Goal: Task Accomplishment & Management: Use online tool/utility

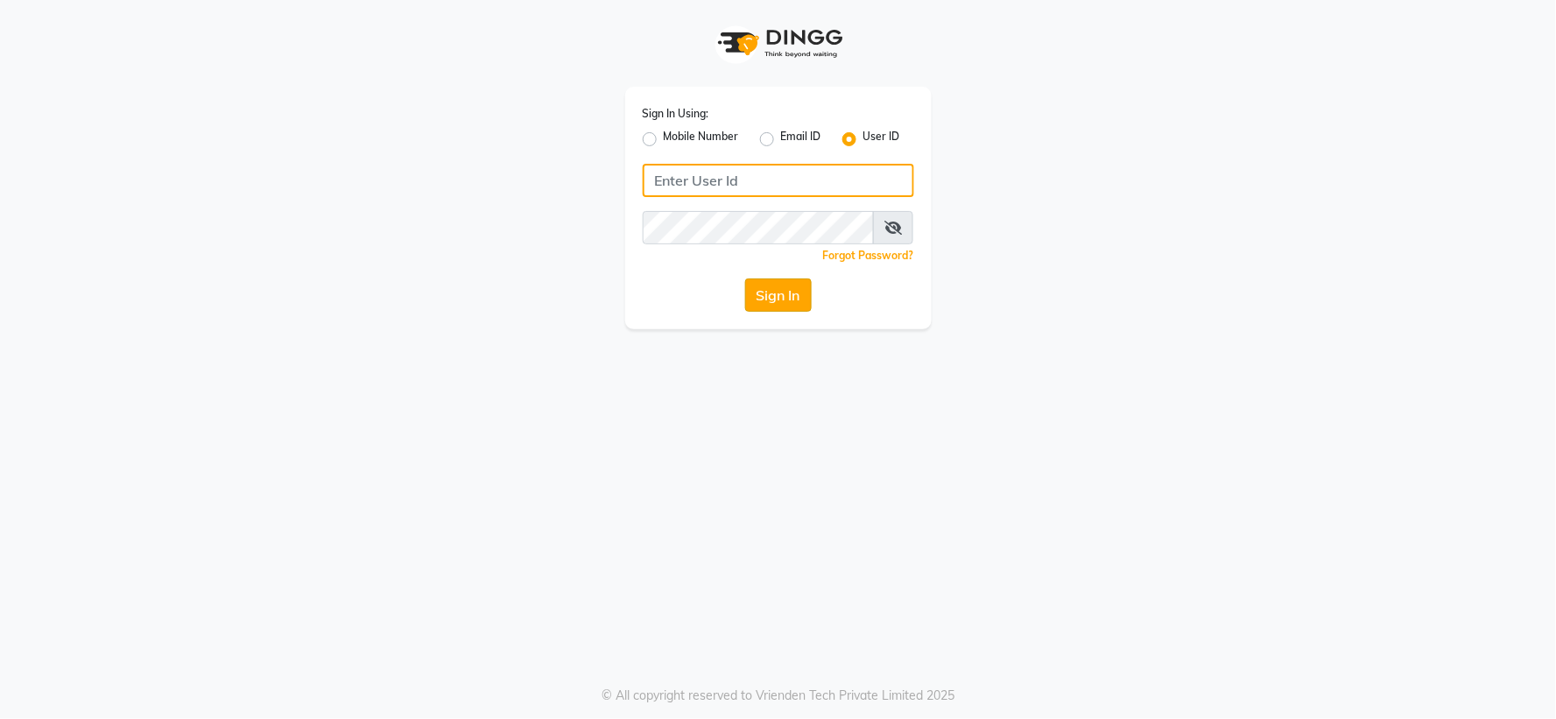
type input "giaas123"
click at [763, 280] on button "Sign In" at bounding box center [778, 294] width 67 height 33
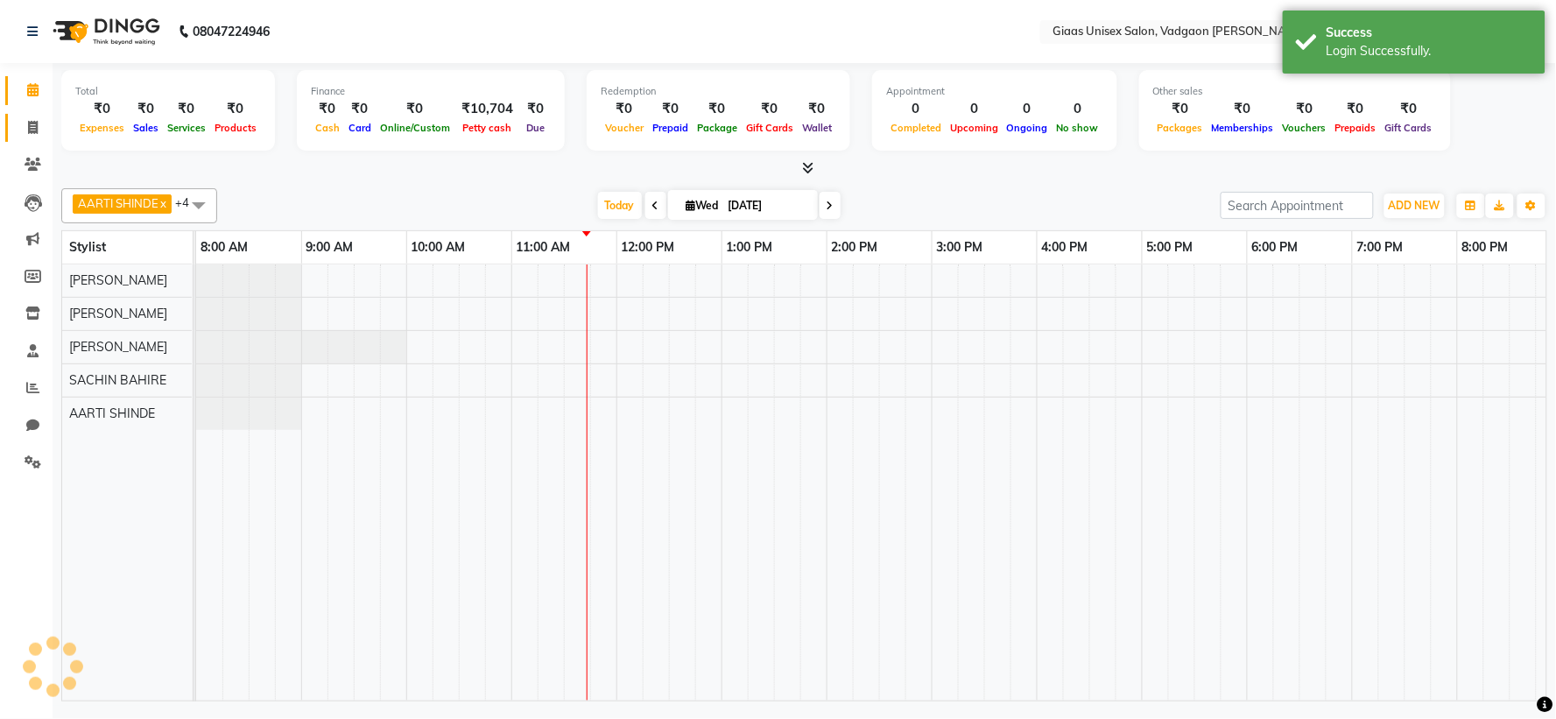
select select "en"
click at [41, 126] on span at bounding box center [33, 128] width 31 height 20
select select "service"
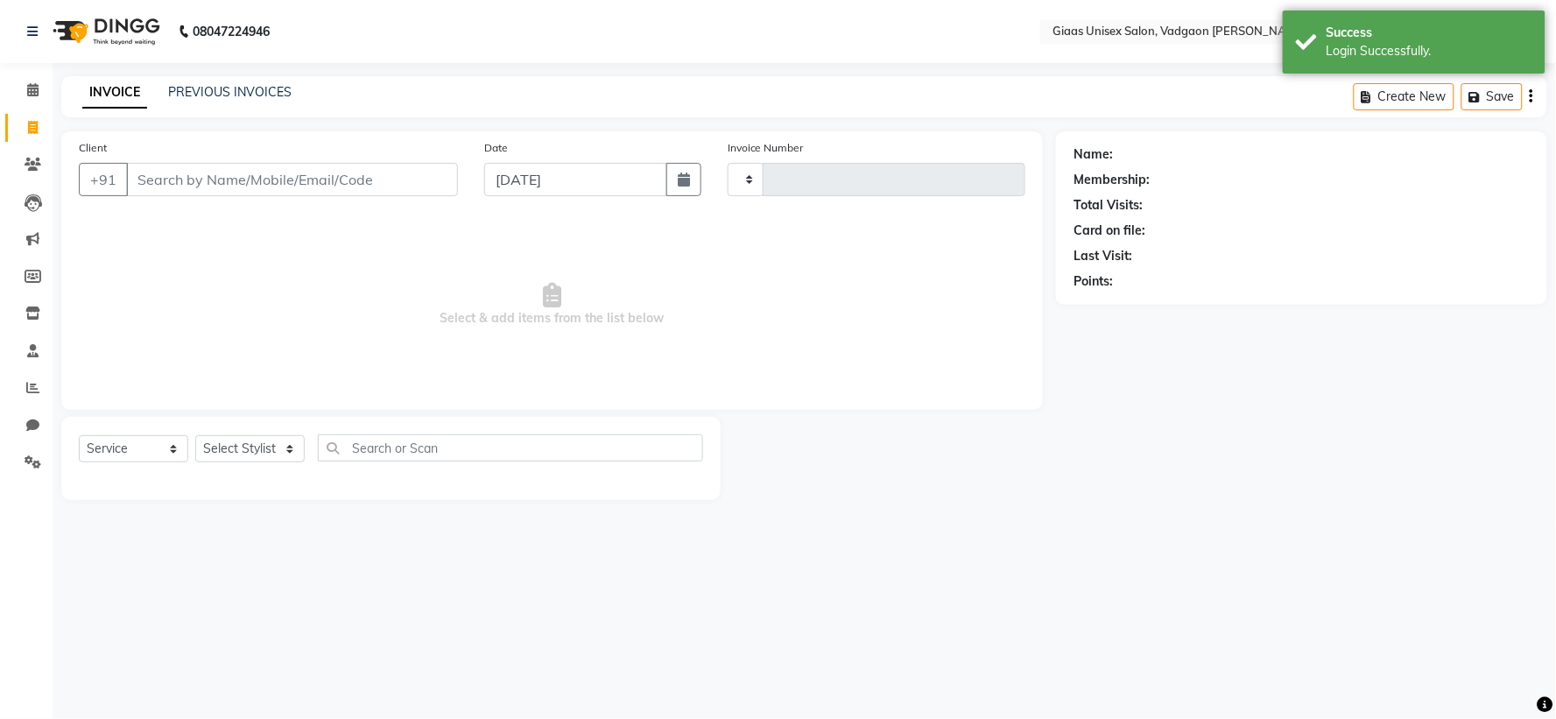
type input "1788"
select select "8007"
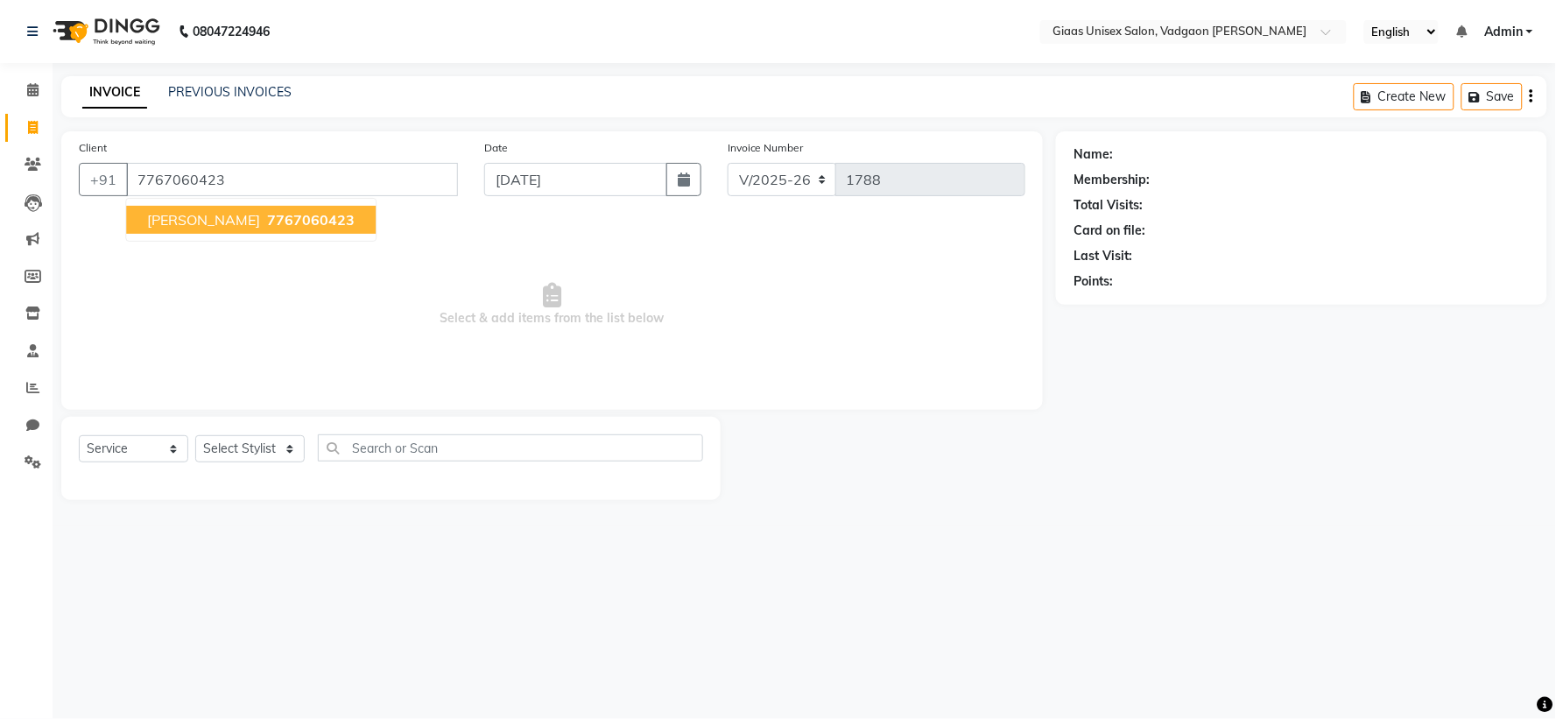
type input "7767060423"
click at [267, 224] on span "7767060423" at bounding box center [311, 220] width 88 height 18
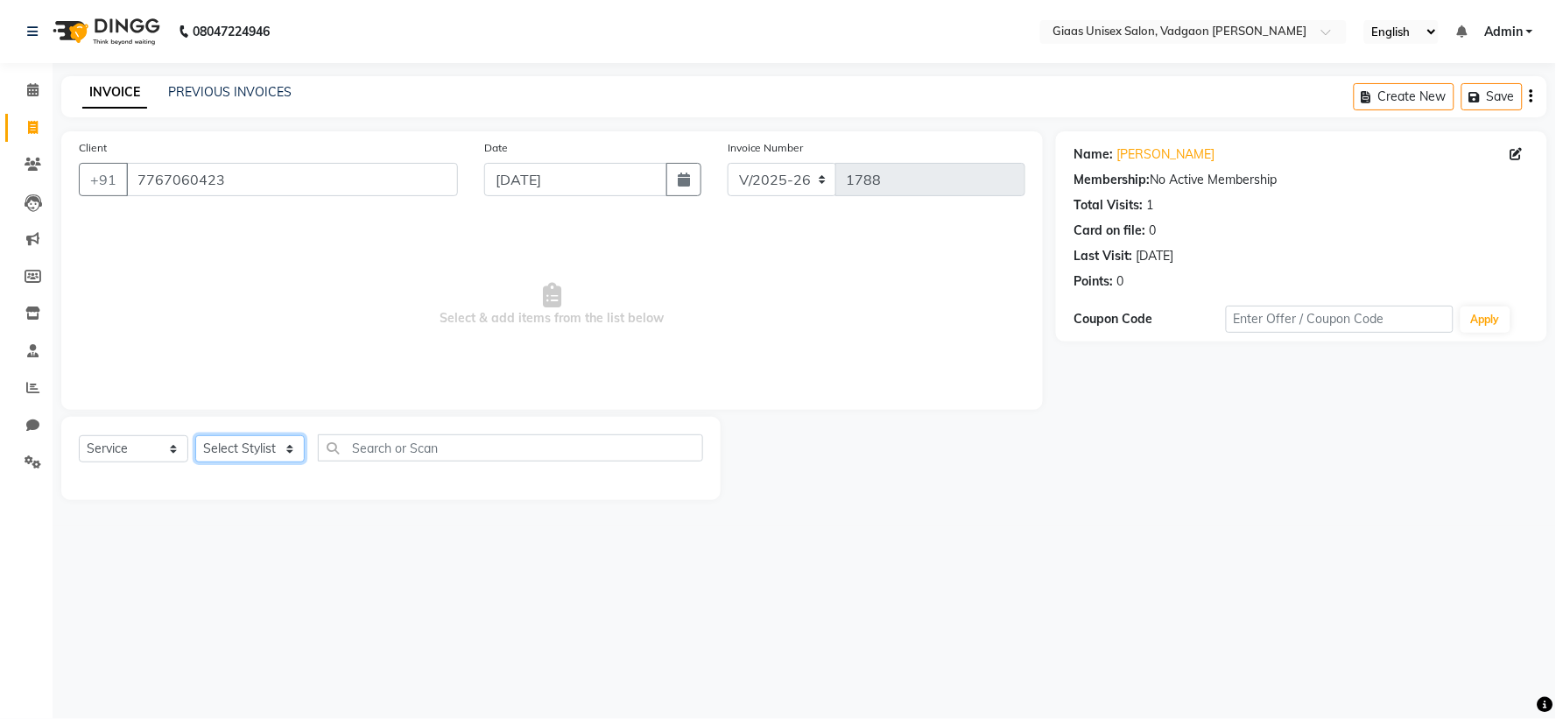
click at [286, 457] on select "Select Stylist [PERSON_NAME] [PERSON_NAME] [PERSON_NAME] [PERSON_NAME] [PERSON_…" at bounding box center [249, 448] width 109 height 27
select select "72895"
click at [195, 436] on select "Select Stylist [PERSON_NAME] [PERSON_NAME] [PERSON_NAME] [PERSON_NAME] [PERSON_…" at bounding box center [249, 448] width 109 height 27
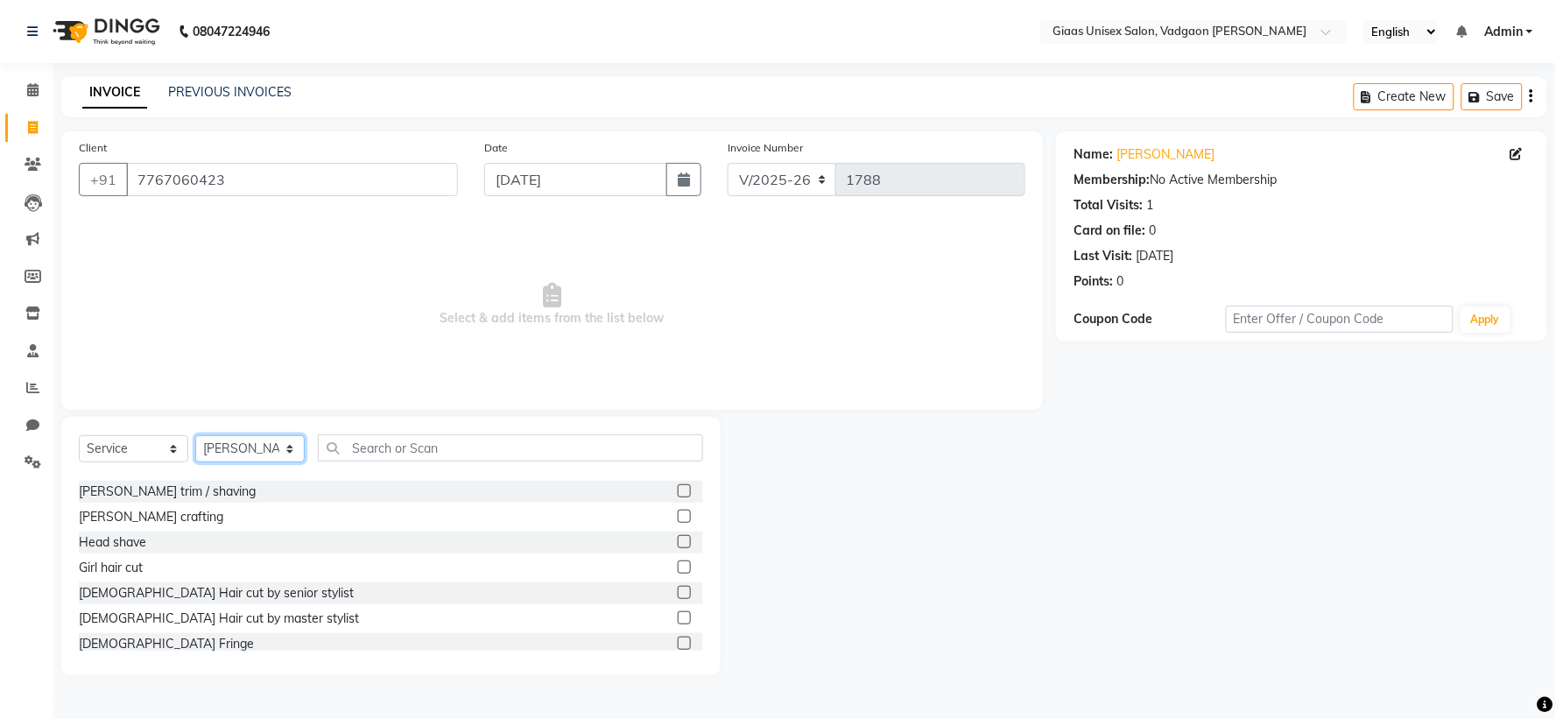
scroll to position [194, 0]
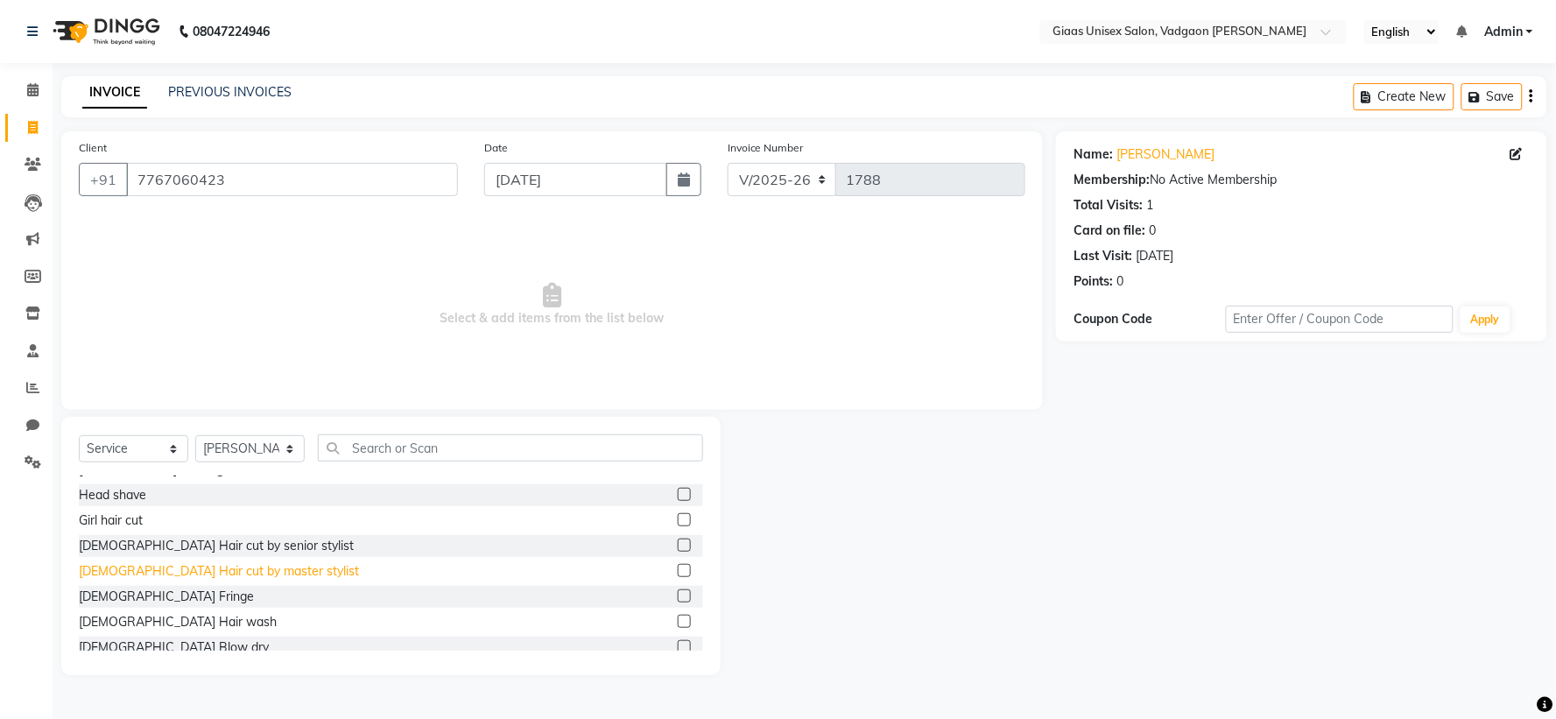
click at [224, 574] on div "[DEMOGRAPHIC_DATA] Hair cut by master stylist" at bounding box center [219, 571] width 280 height 18
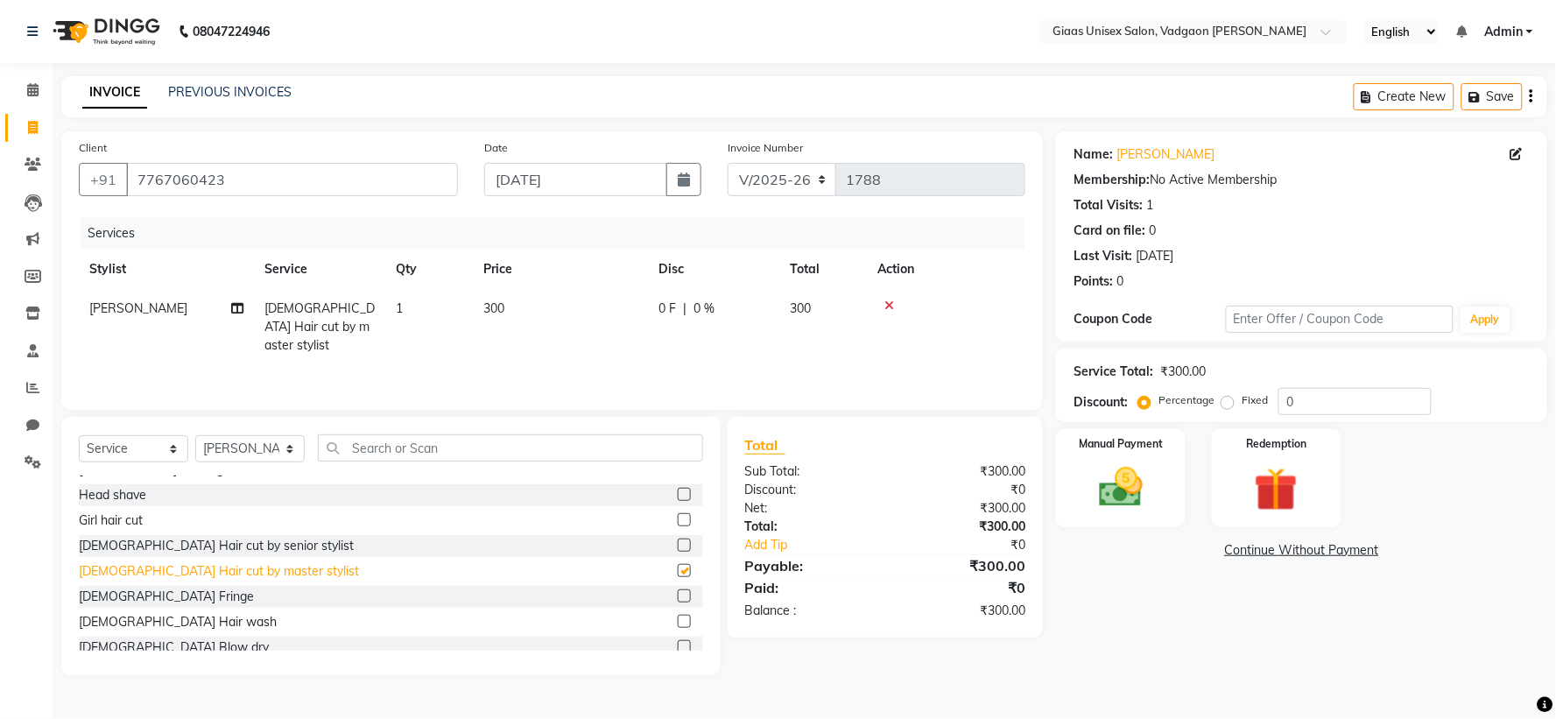
checkbox input "false"
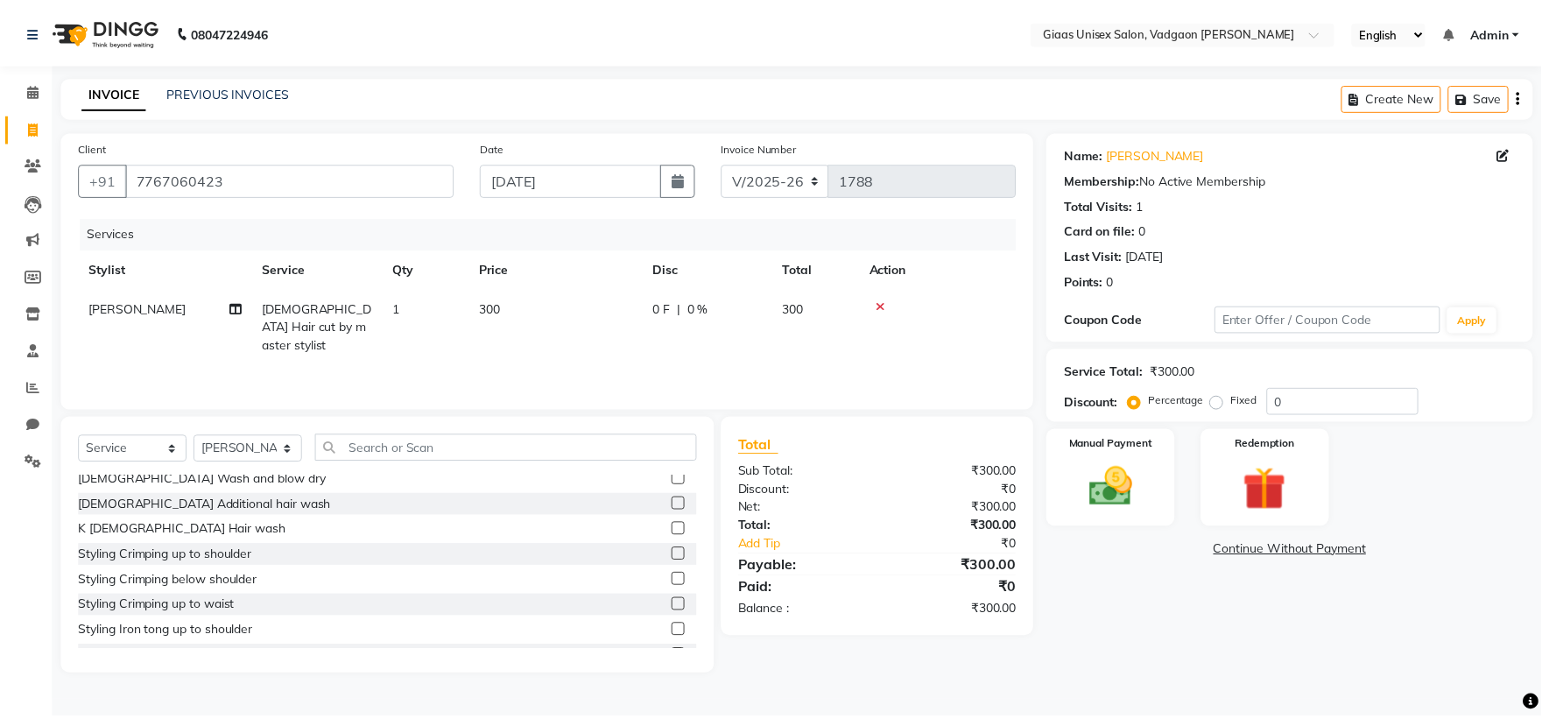
scroll to position [389, 0]
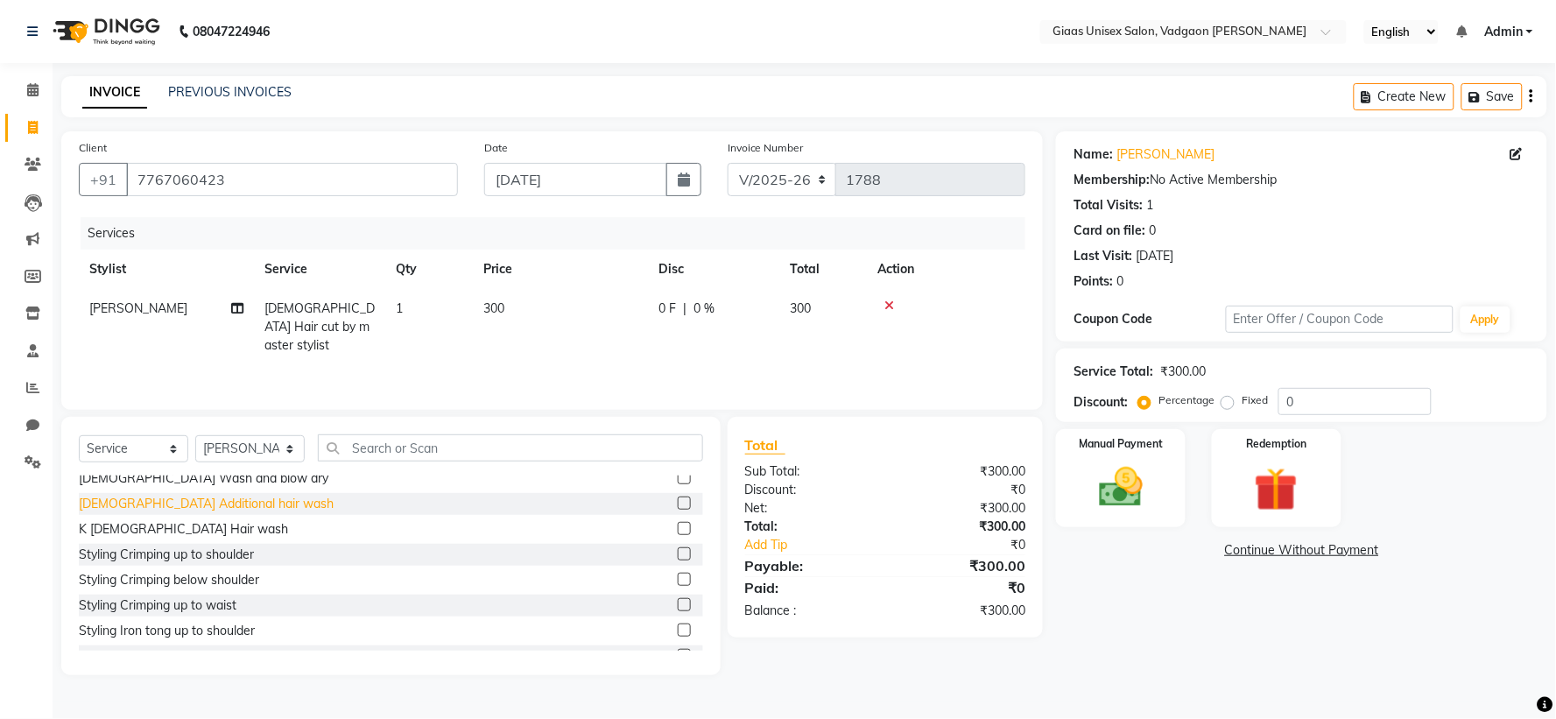
click at [225, 509] on div "[DEMOGRAPHIC_DATA] Additional hair wash" at bounding box center [206, 504] width 255 height 18
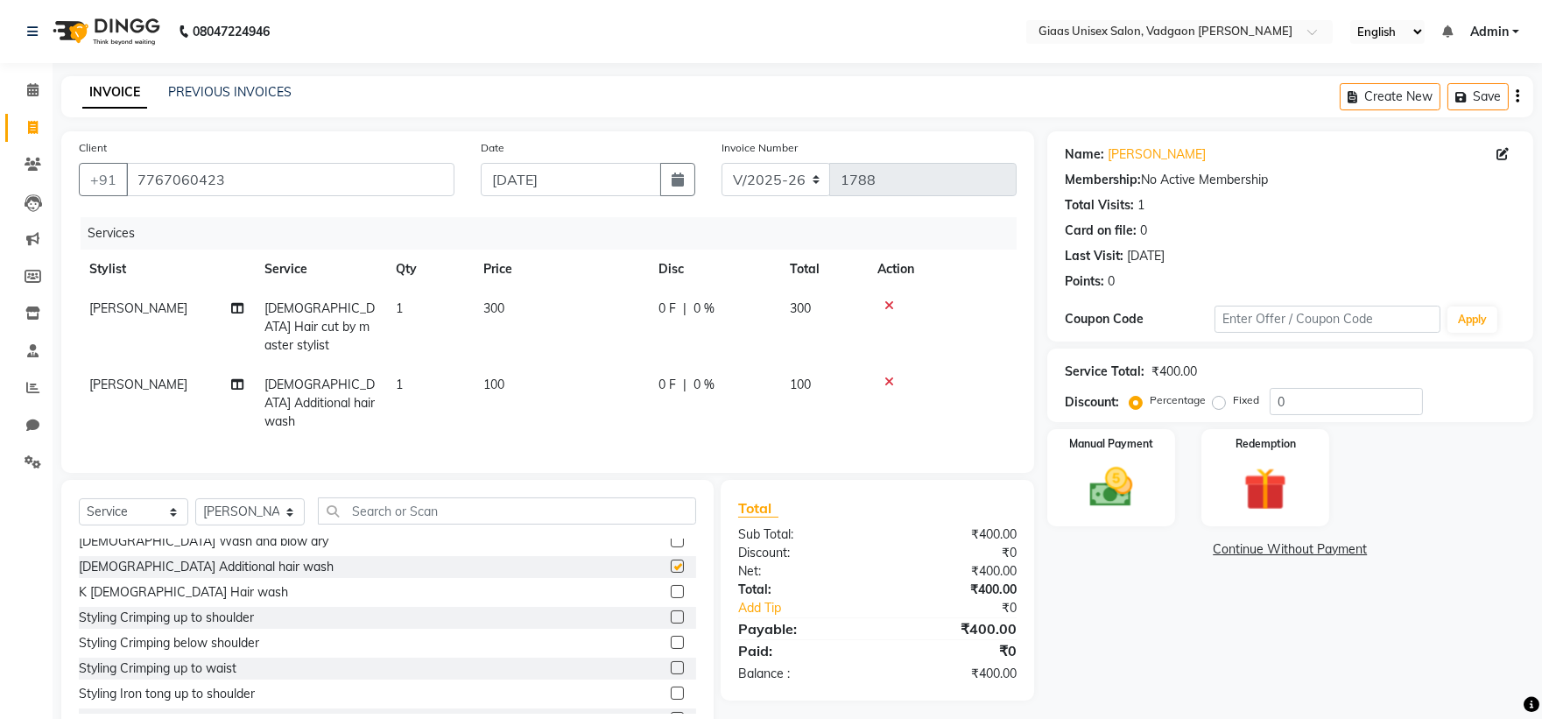
checkbox input "false"
click at [1106, 484] on img at bounding box center [1110, 487] width 73 height 52
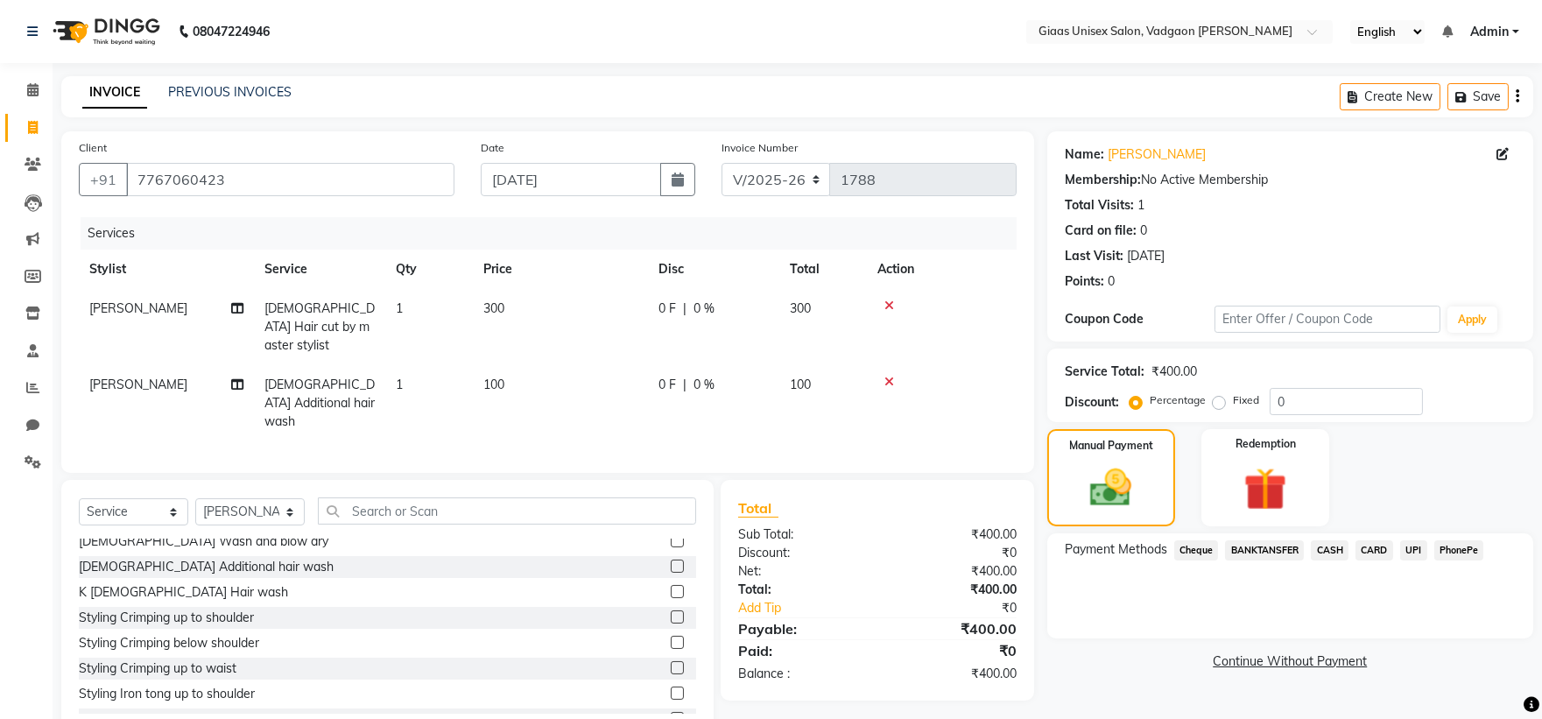
click at [1462, 543] on span "PhonePe" at bounding box center [1459, 550] width 50 height 20
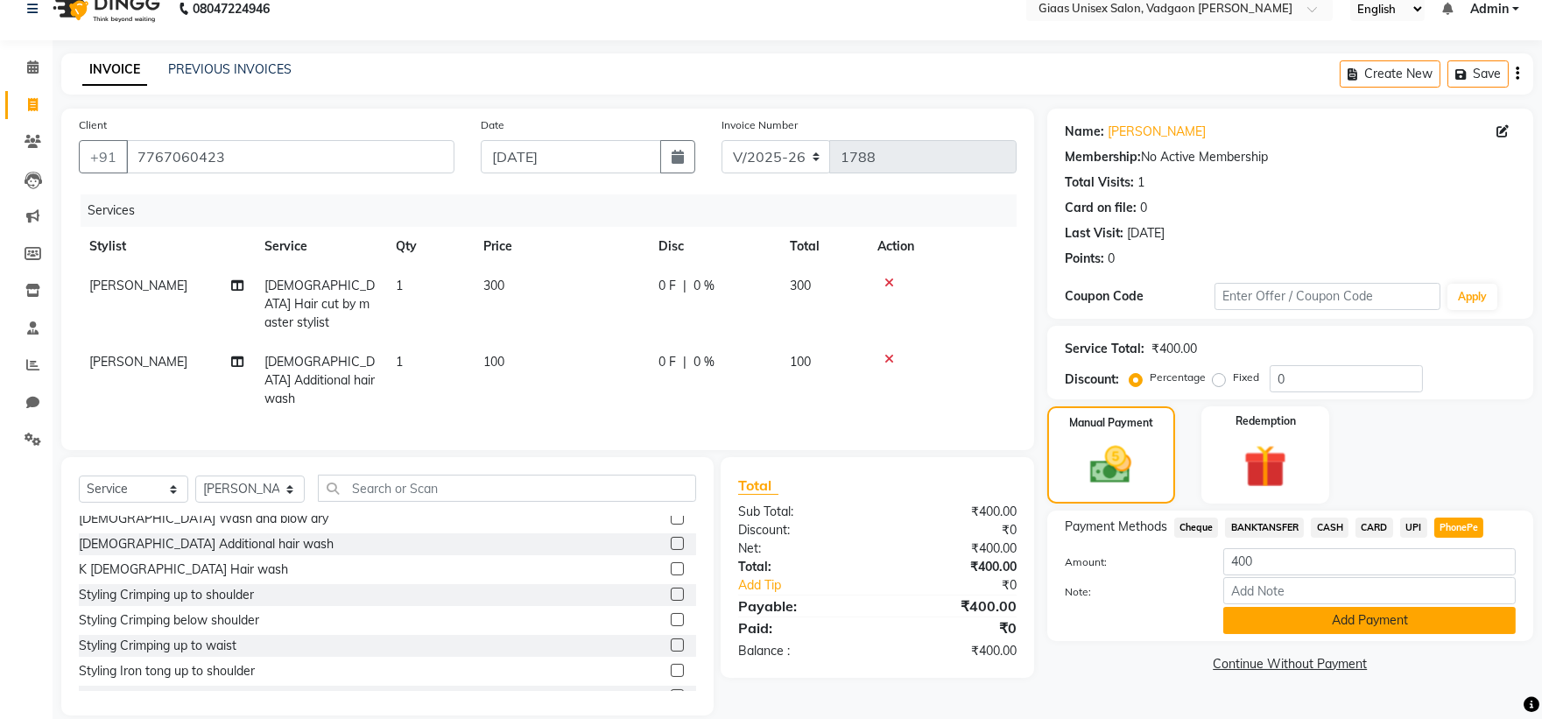
click at [1274, 611] on button "Add Payment" at bounding box center [1369, 620] width 292 height 27
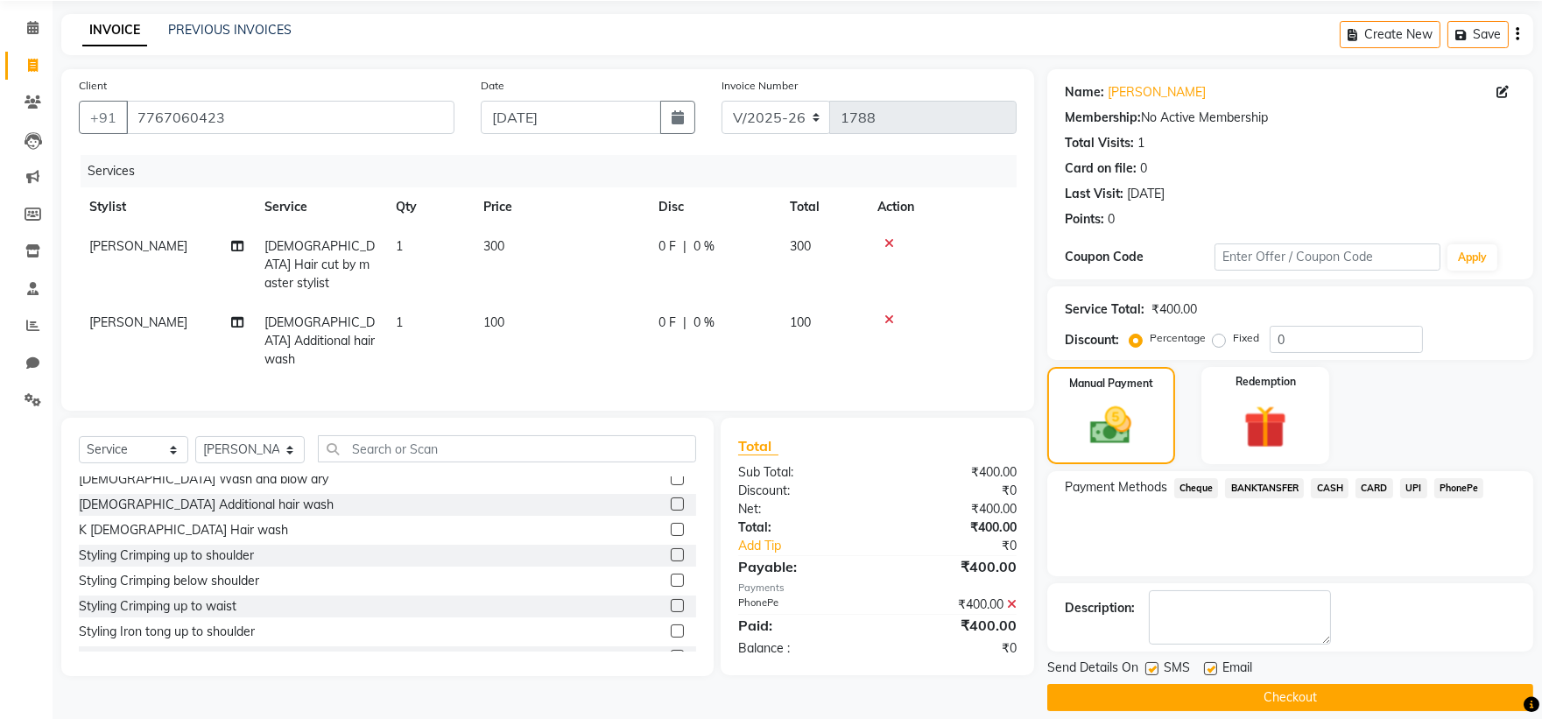
scroll to position [81, 0]
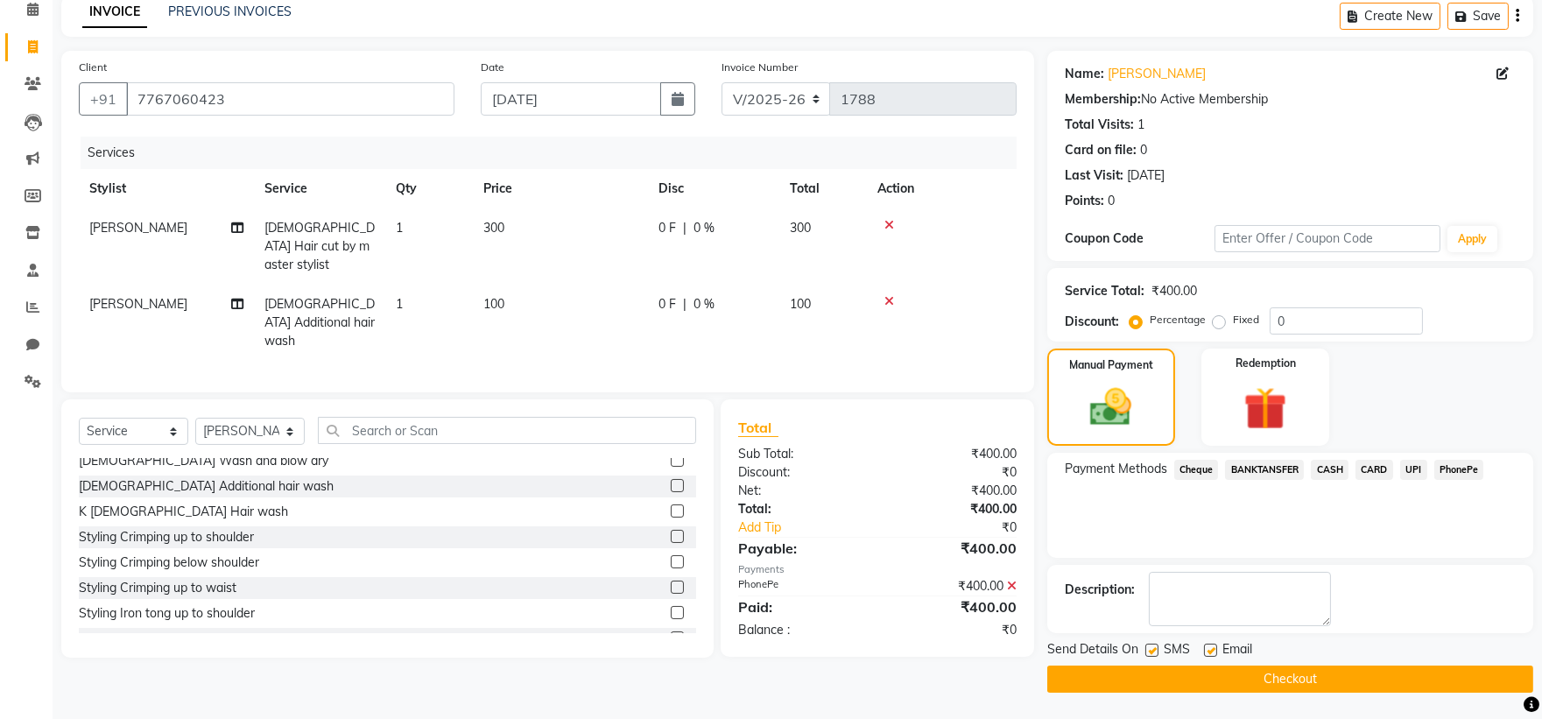
click at [1200, 674] on button "Checkout" at bounding box center [1290, 678] width 486 height 27
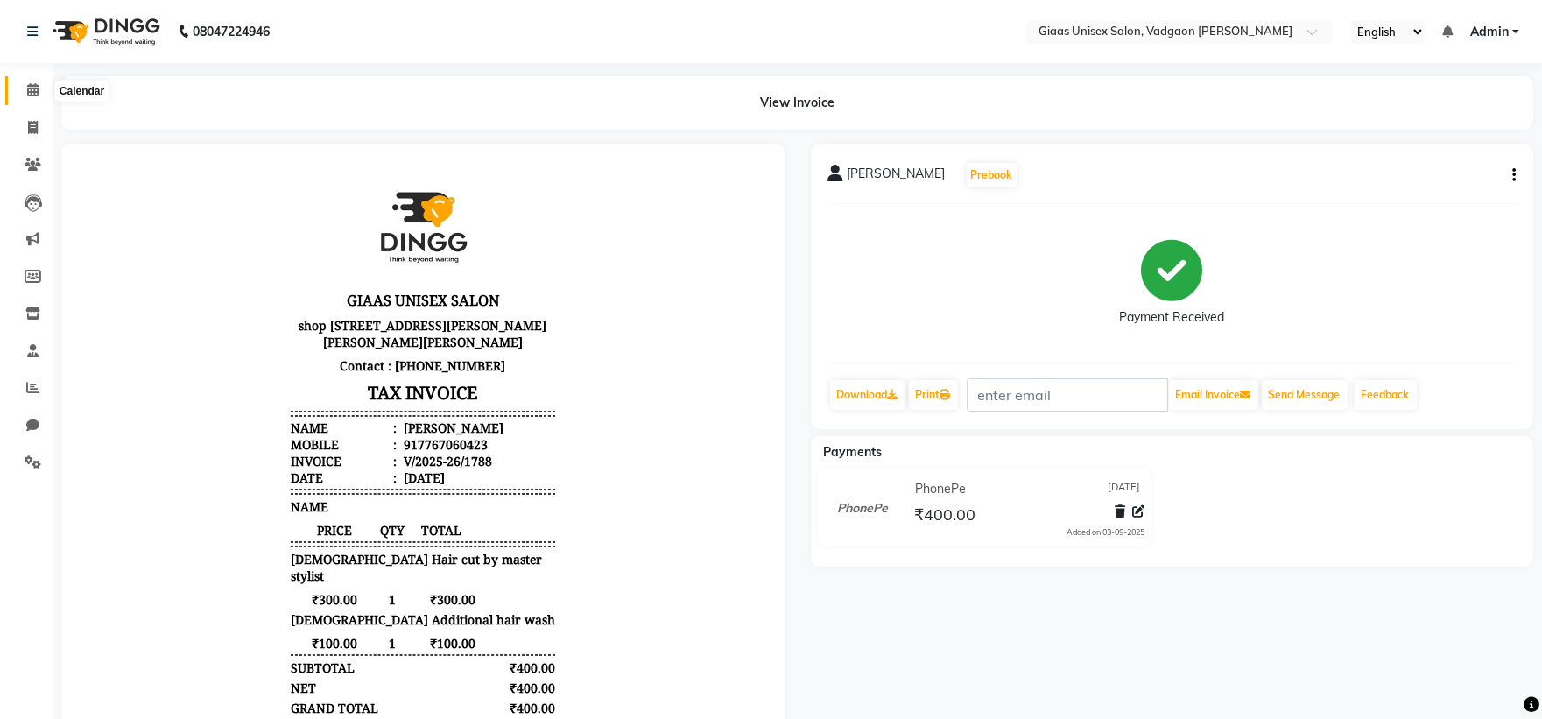
click at [28, 81] on span at bounding box center [33, 91] width 31 height 20
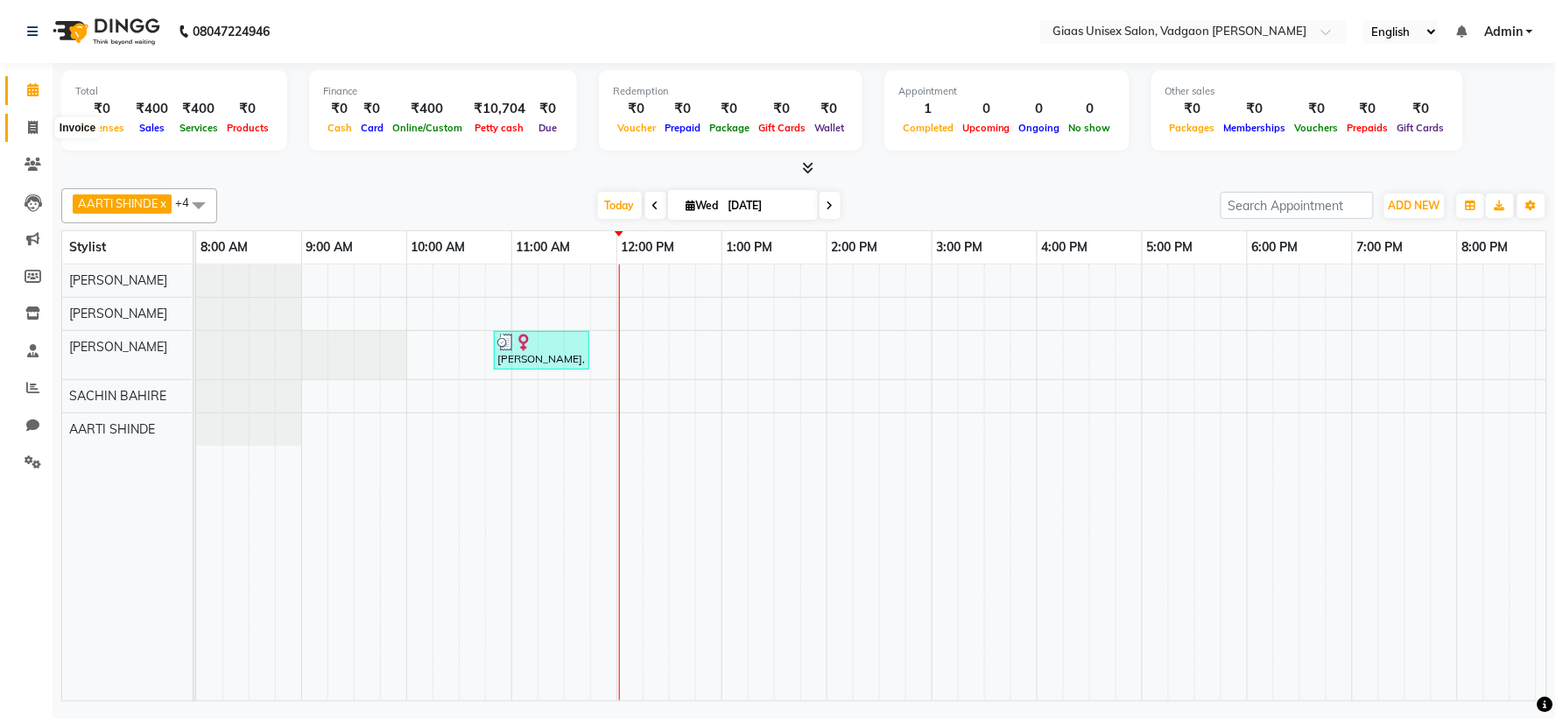
click at [37, 125] on icon at bounding box center [33, 127] width 10 height 13
select select "service"
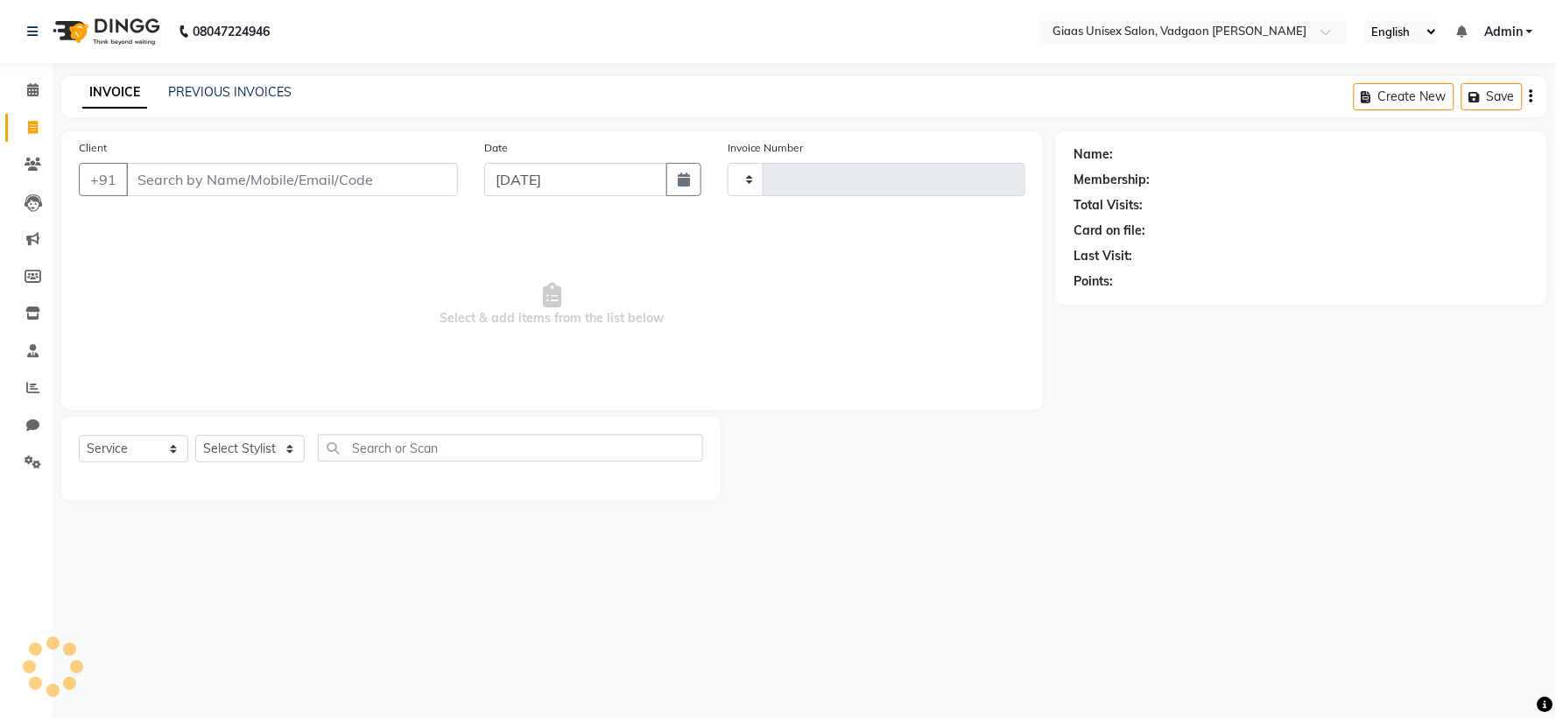
type input "1789"
select select "8007"
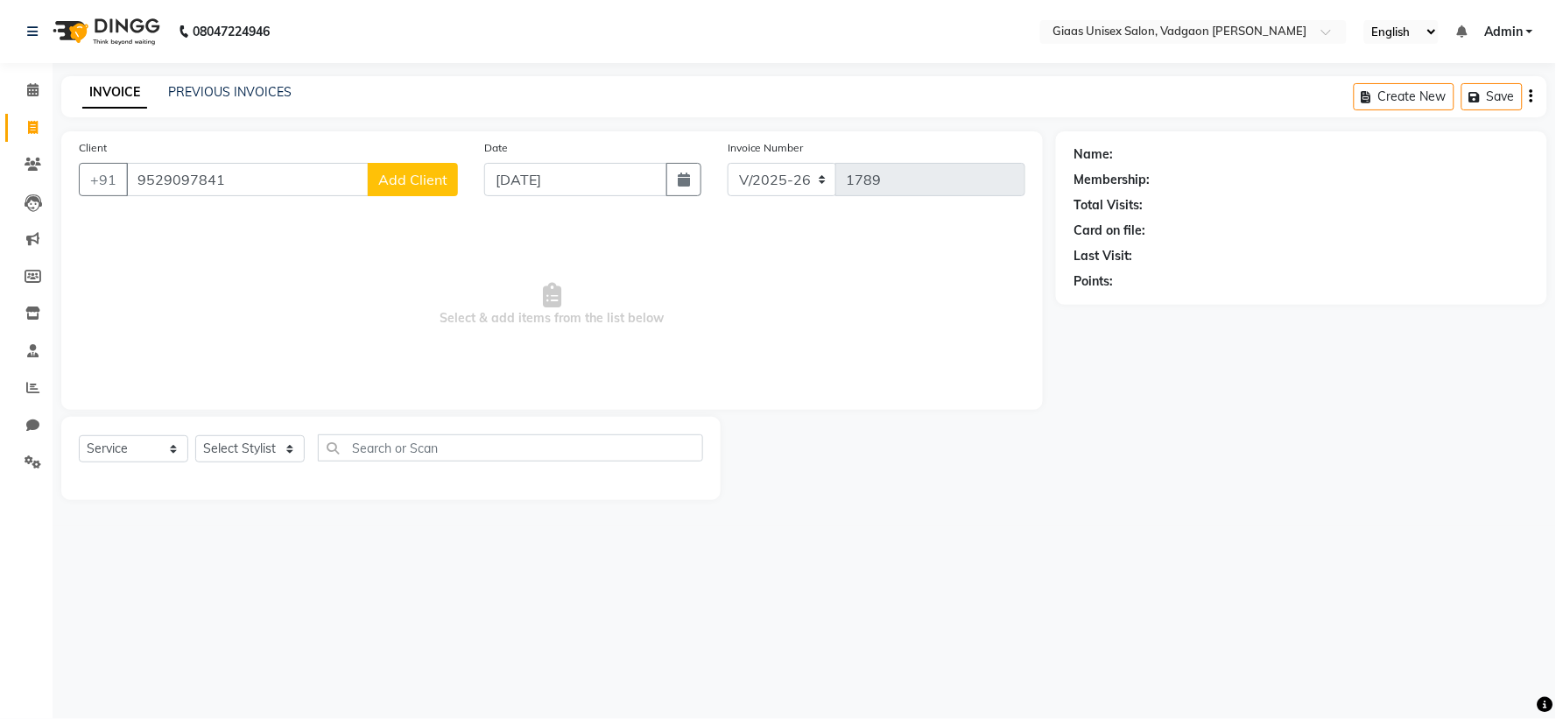
type input "9529097841"
click at [414, 179] on span "Add Client" at bounding box center [412, 180] width 69 height 18
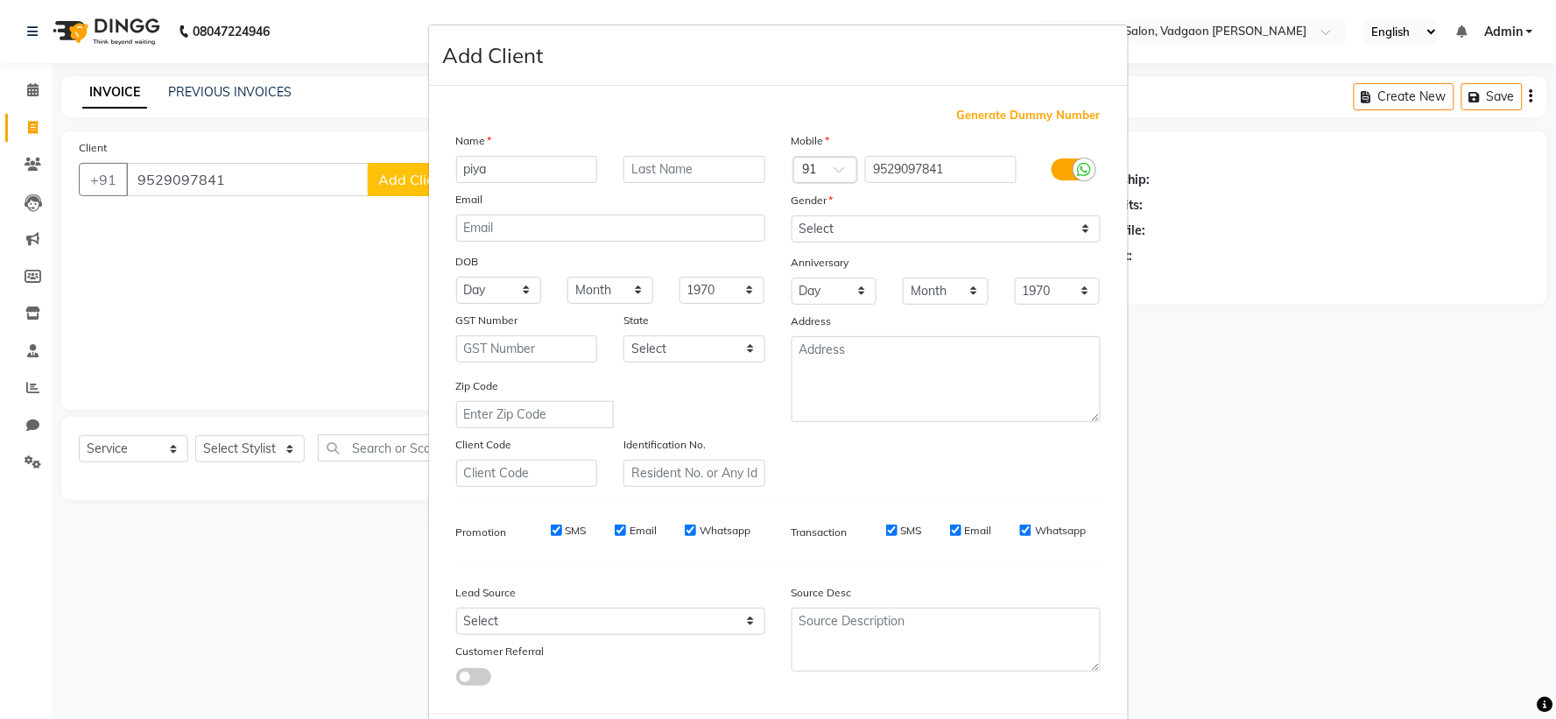
type input "piya"
click at [812, 225] on select "Select [DEMOGRAPHIC_DATA] [DEMOGRAPHIC_DATA] Other Prefer Not To Say" at bounding box center [945, 228] width 309 height 27
select select "[DEMOGRAPHIC_DATA]"
click at [791, 215] on select "Select [DEMOGRAPHIC_DATA] [DEMOGRAPHIC_DATA] Other Prefer Not To Say" at bounding box center [945, 228] width 309 height 27
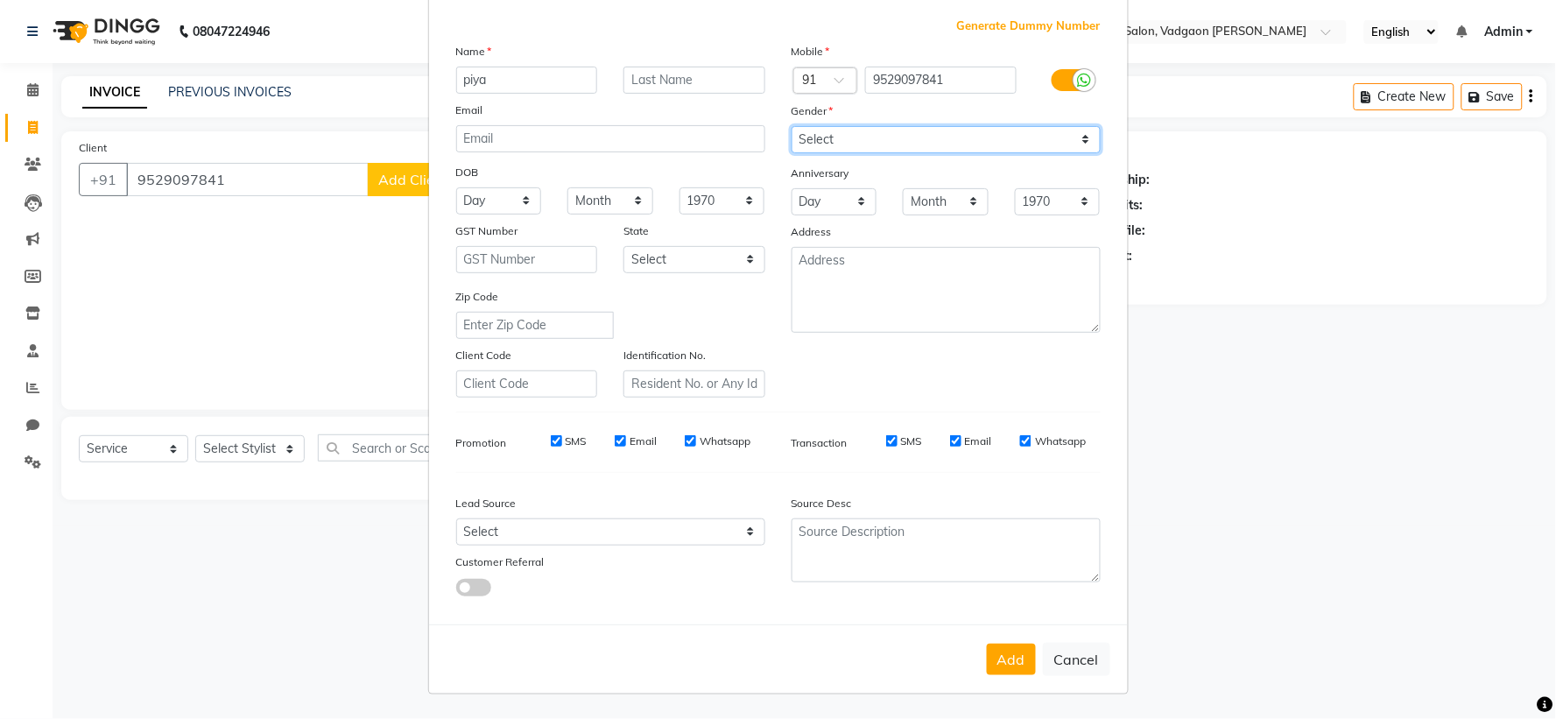
scroll to position [90, 0]
click at [1009, 658] on button "Add" at bounding box center [1011, 660] width 49 height 32
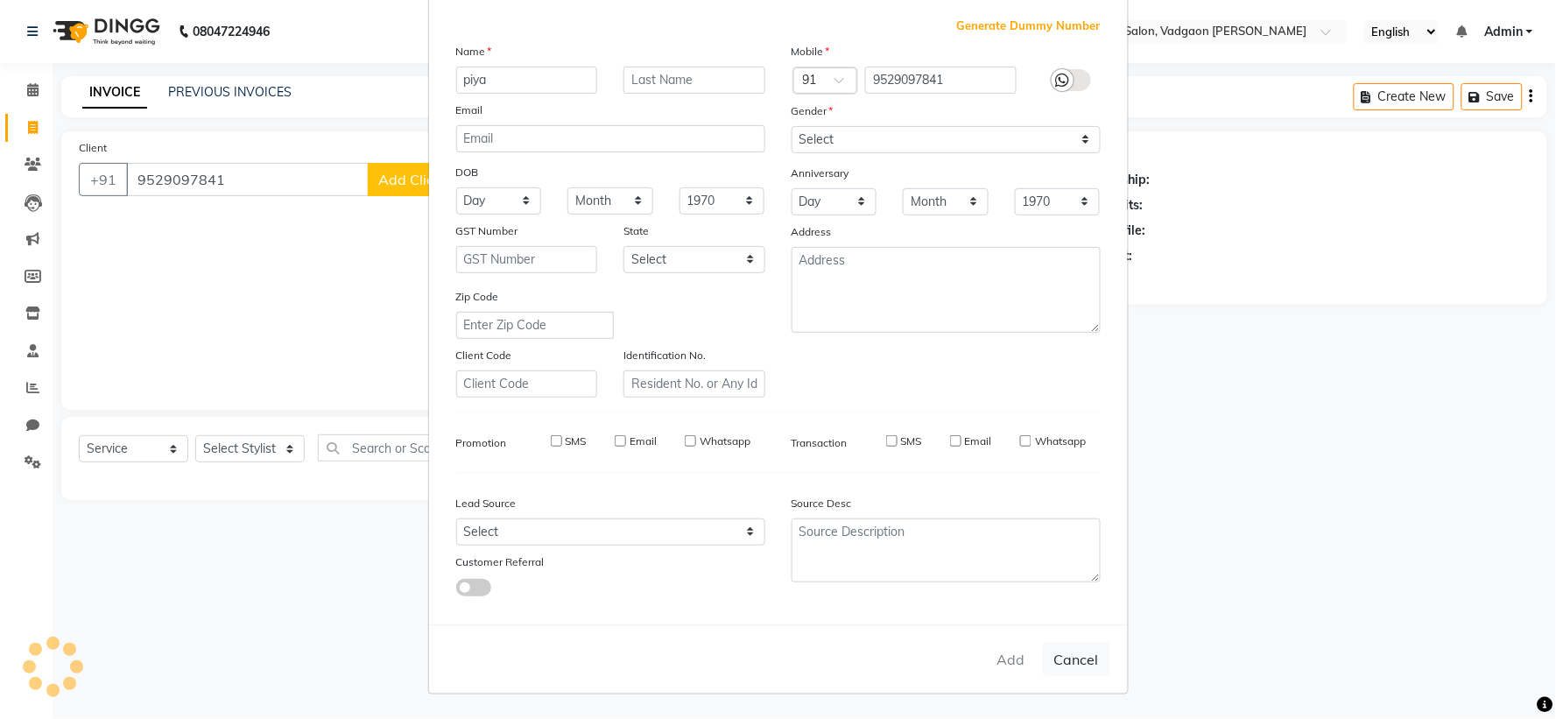
select select
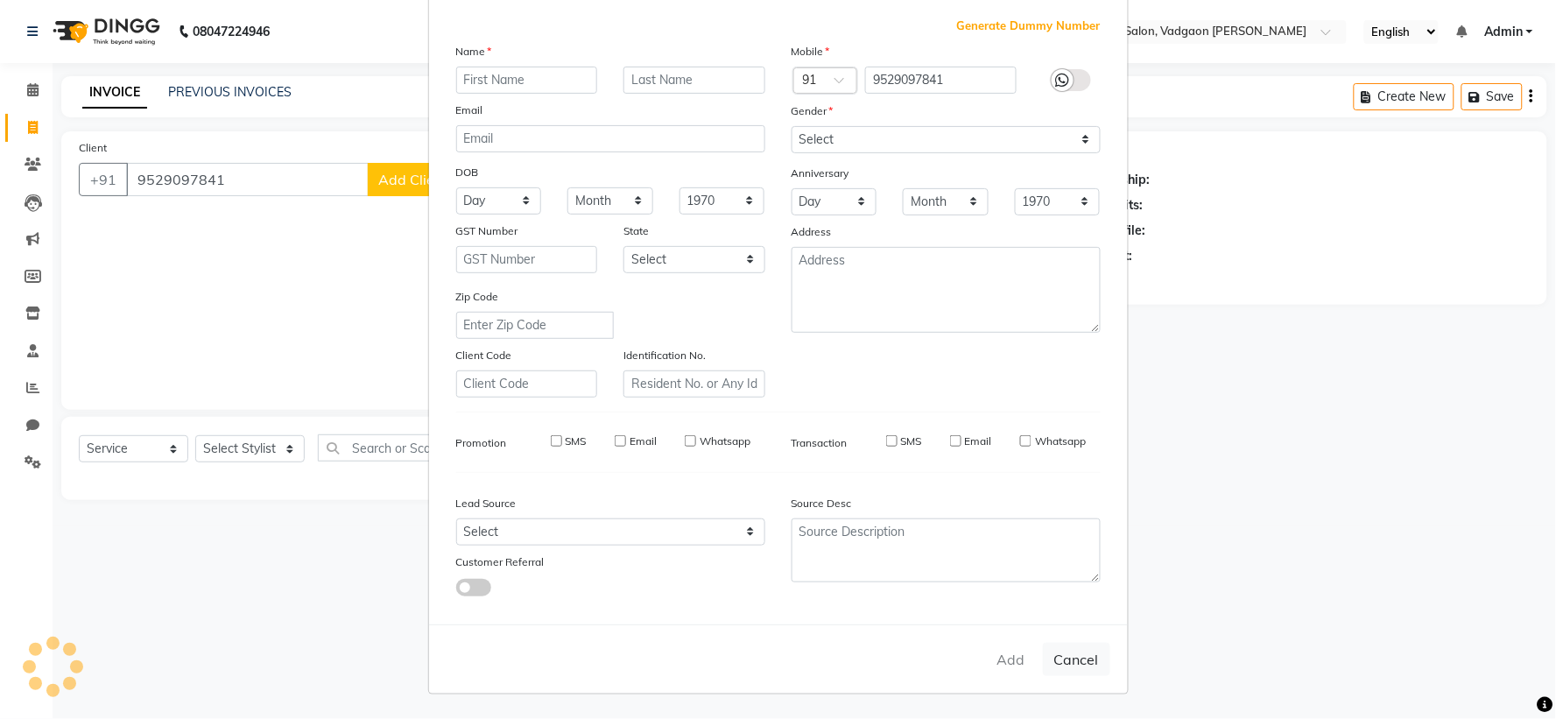
select select
checkbox input "false"
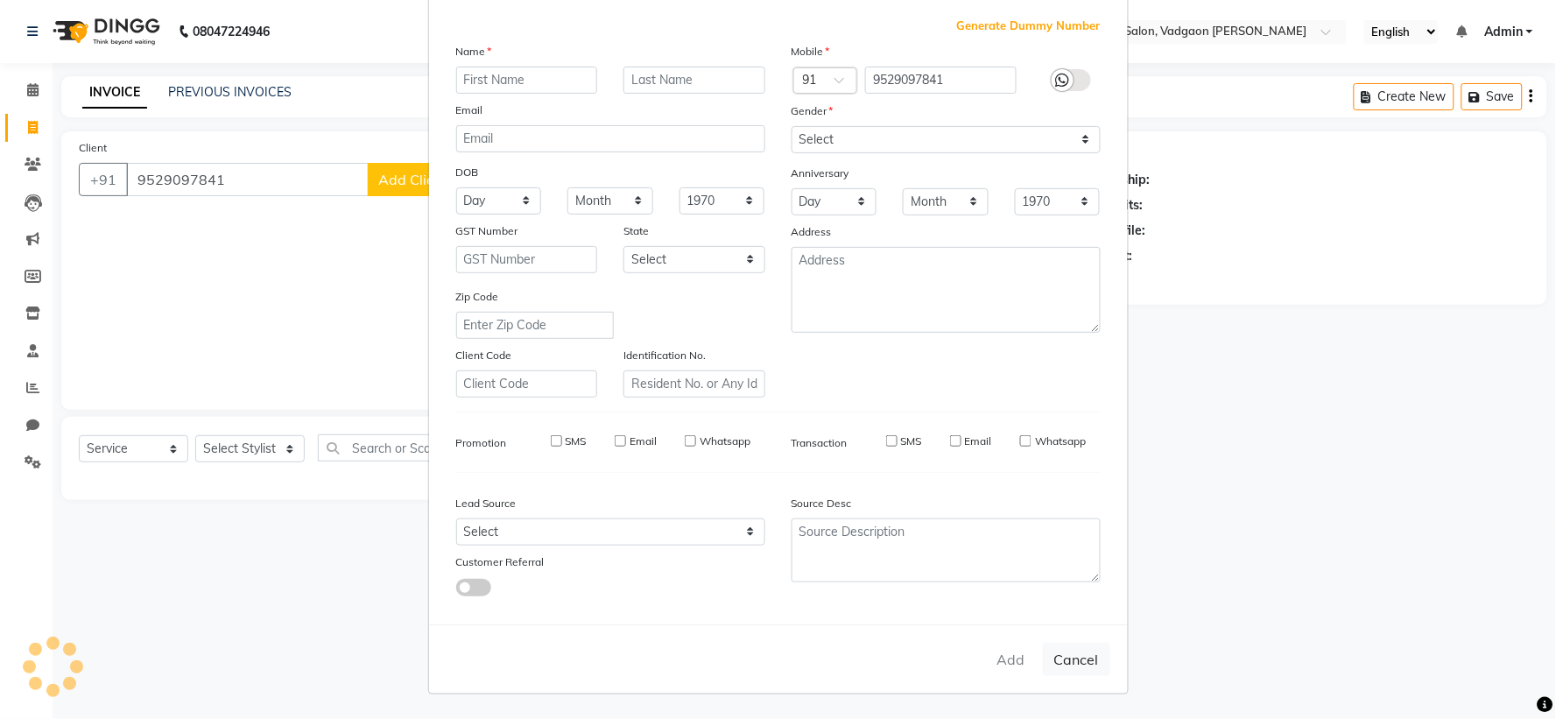
checkbox input "false"
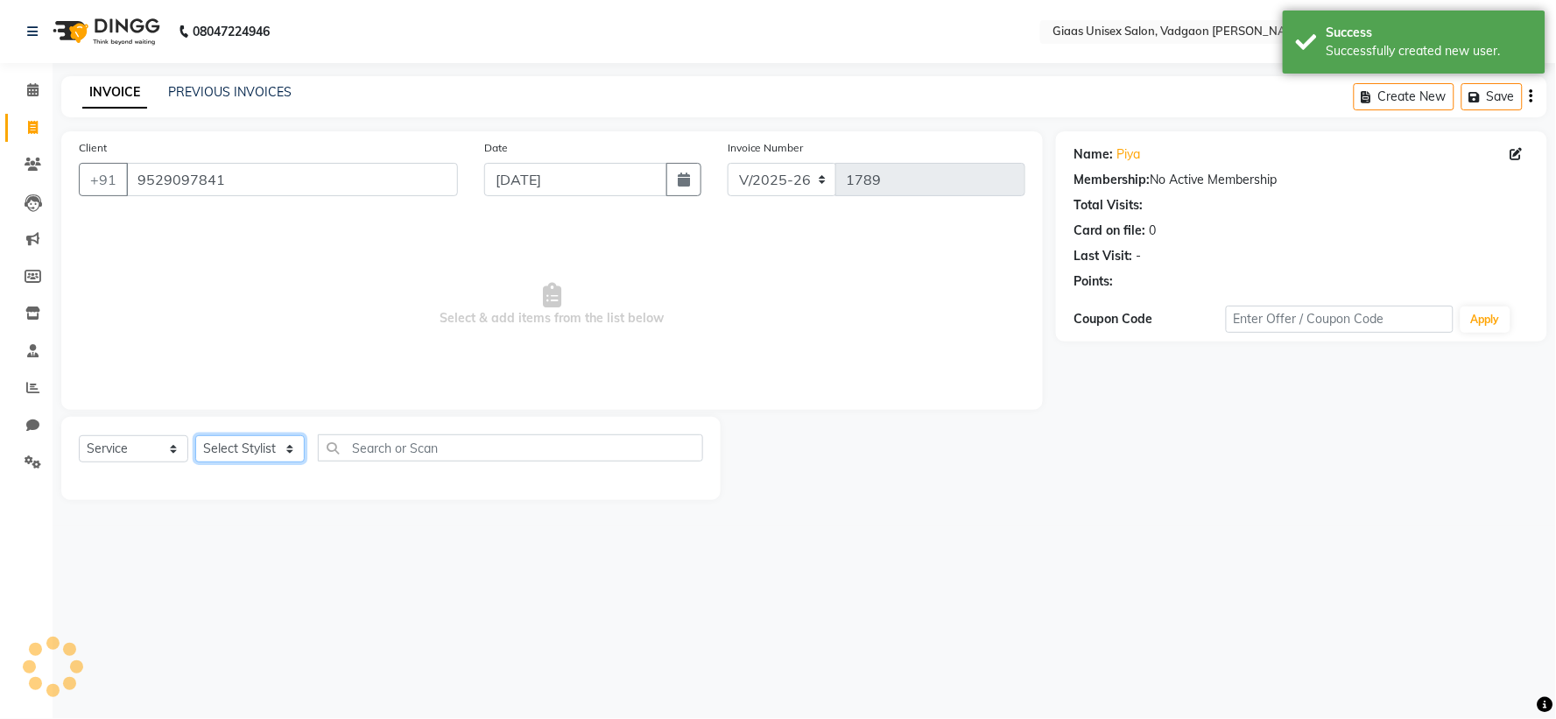
drag, startPoint x: 292, startPoint y: 445, endPoint x: 293, endPoint y: 454, distance: 8.8
click at [293, 447] on select "Select Stylist [PERSON_NAME] [PERSON_NAME] [PERSON_NAME] [PERSON_NAME] [PERSON_…" at bounding box center [249, 448] width 109 height 27
select select "72894"
click at [195, 436] on select "Select Stylist [PERSON_NAME] [PERSON_NAME] [PERSON_NAME] [PERSON_NAME] [PERSON_…" at bounding box center [249, 448] width 109 height 27
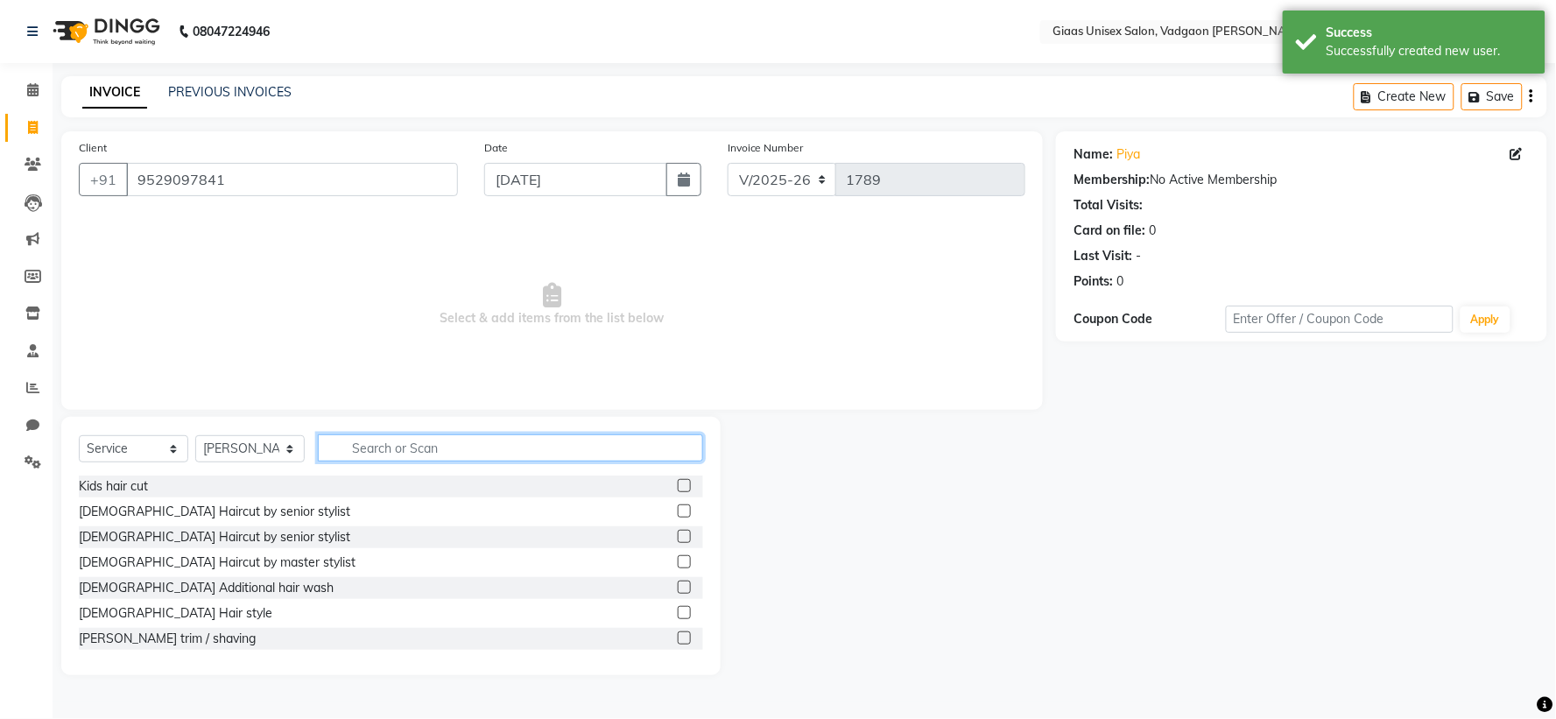
click at [399, 440] on input "text" at bounding box center [510, 447] width 385 height 27
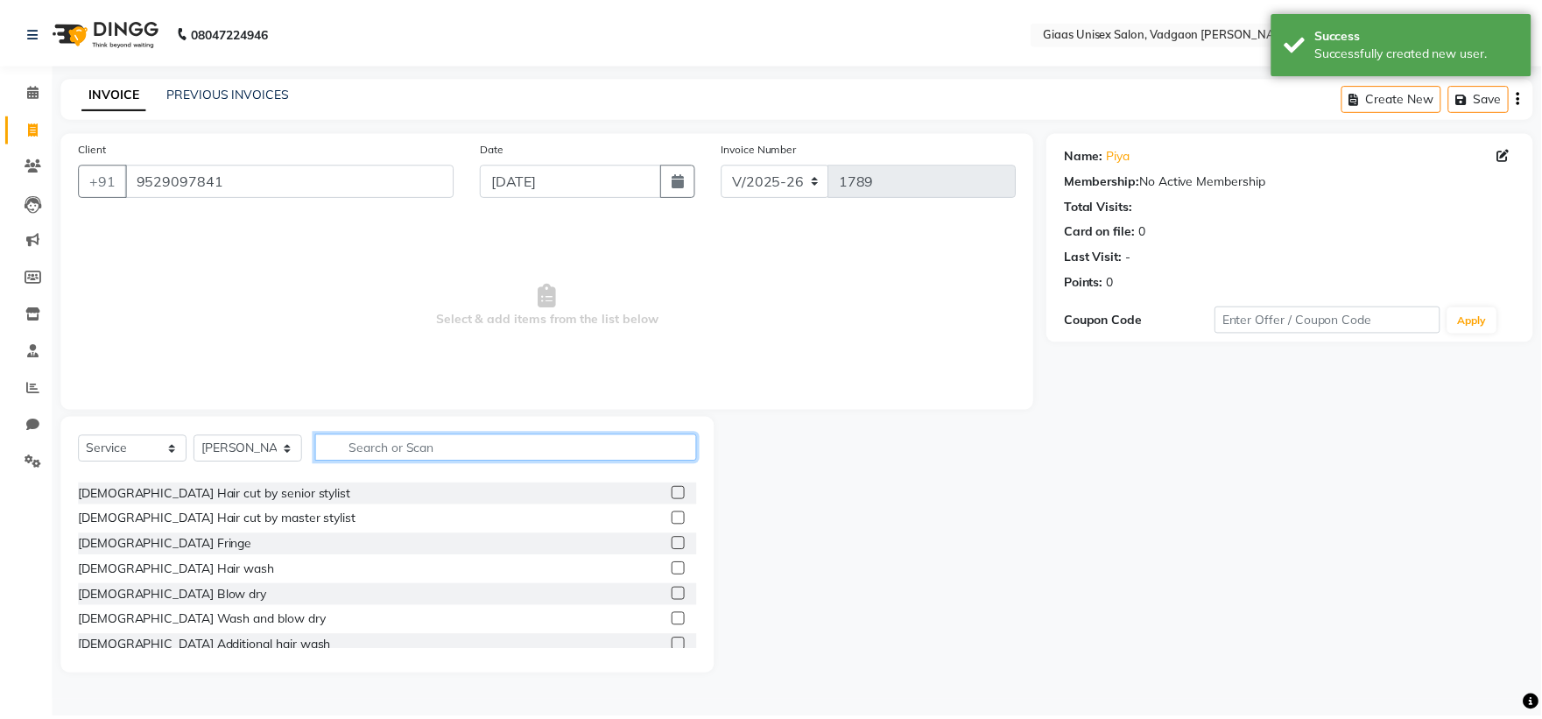
scroll to position [292, 0]
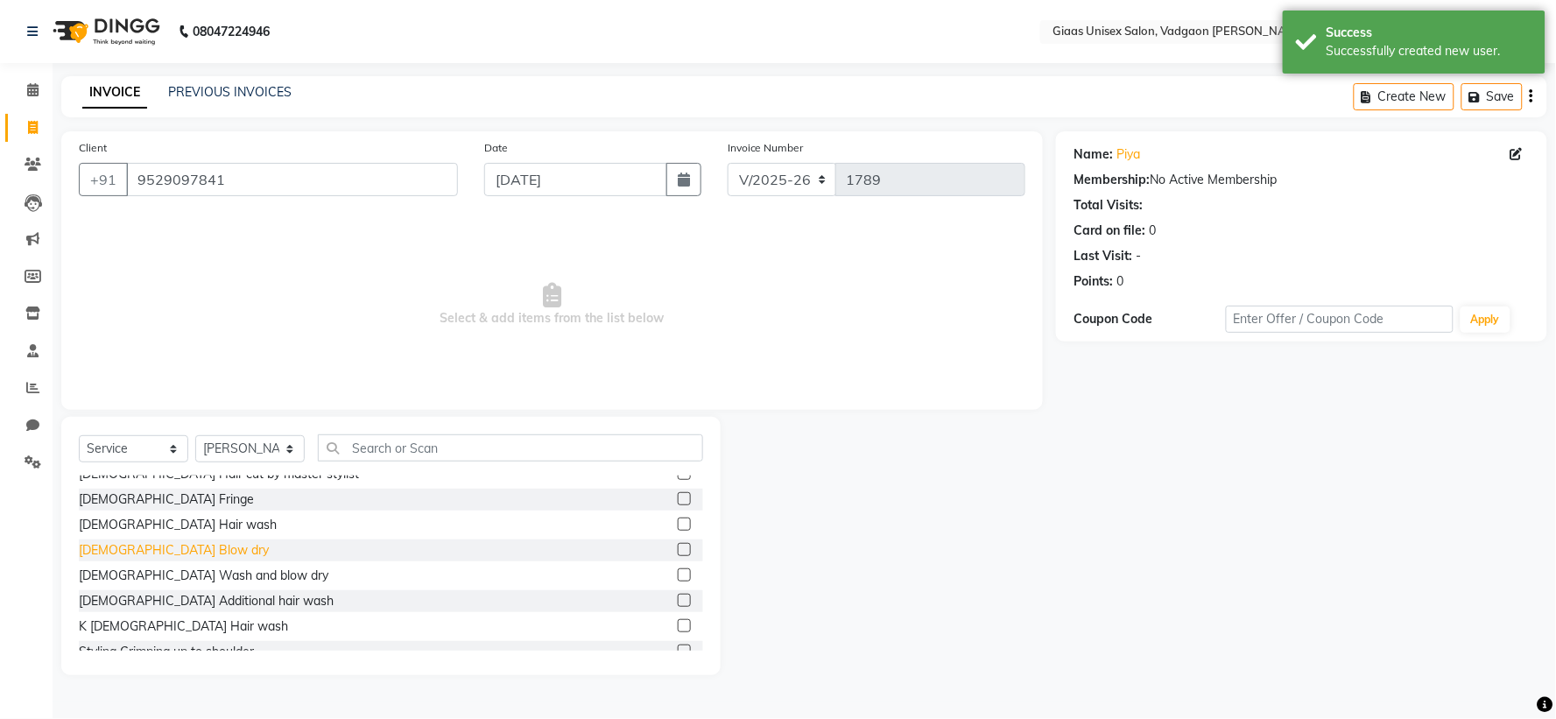
click at [162, 553] on div "[DEMOGRAPHIC_DATA] Blow dry" at bounding box center [174, 550] width 190 height 18
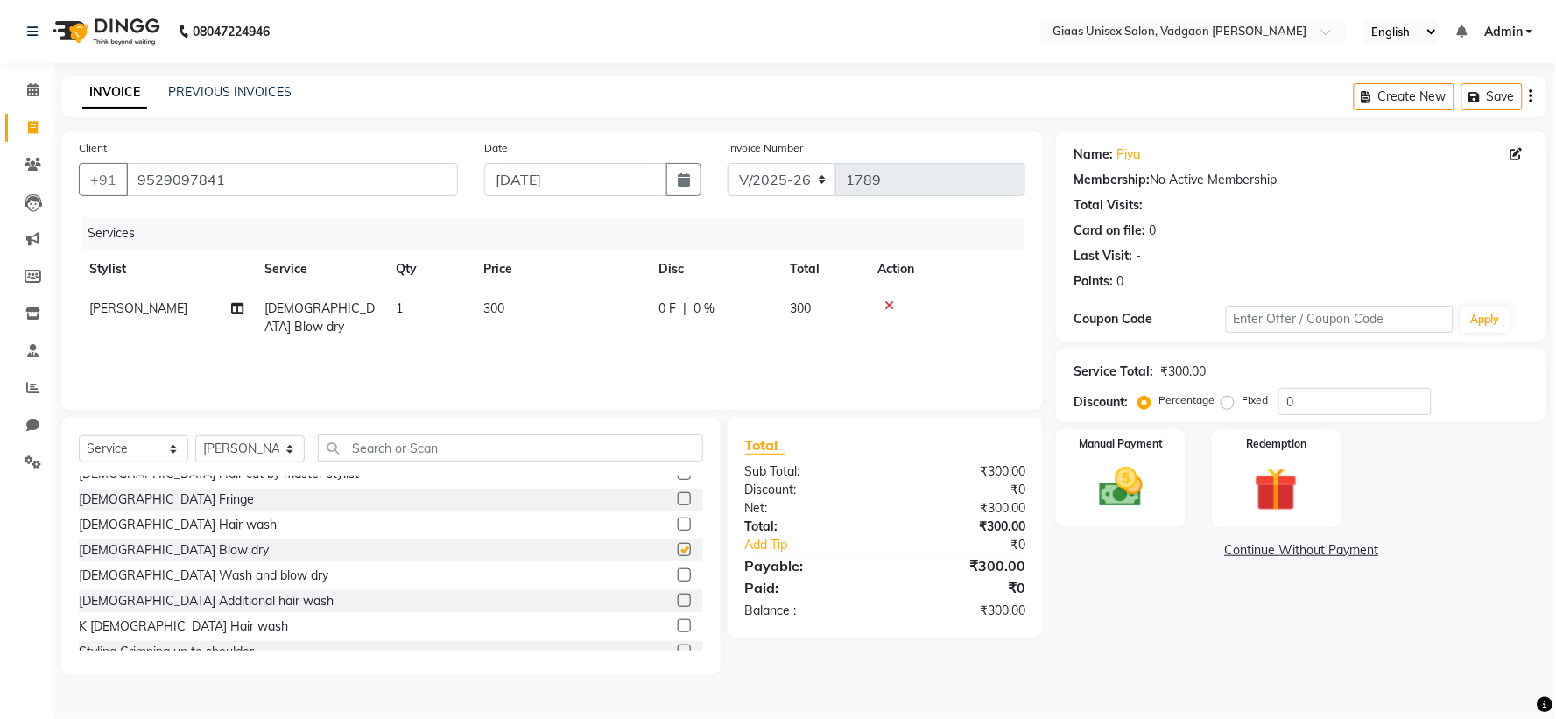
checkbox input "false"
click at [695, 303] on span "0 %" at bounding box center [703, 308] width 21 height 18
select select "72894"
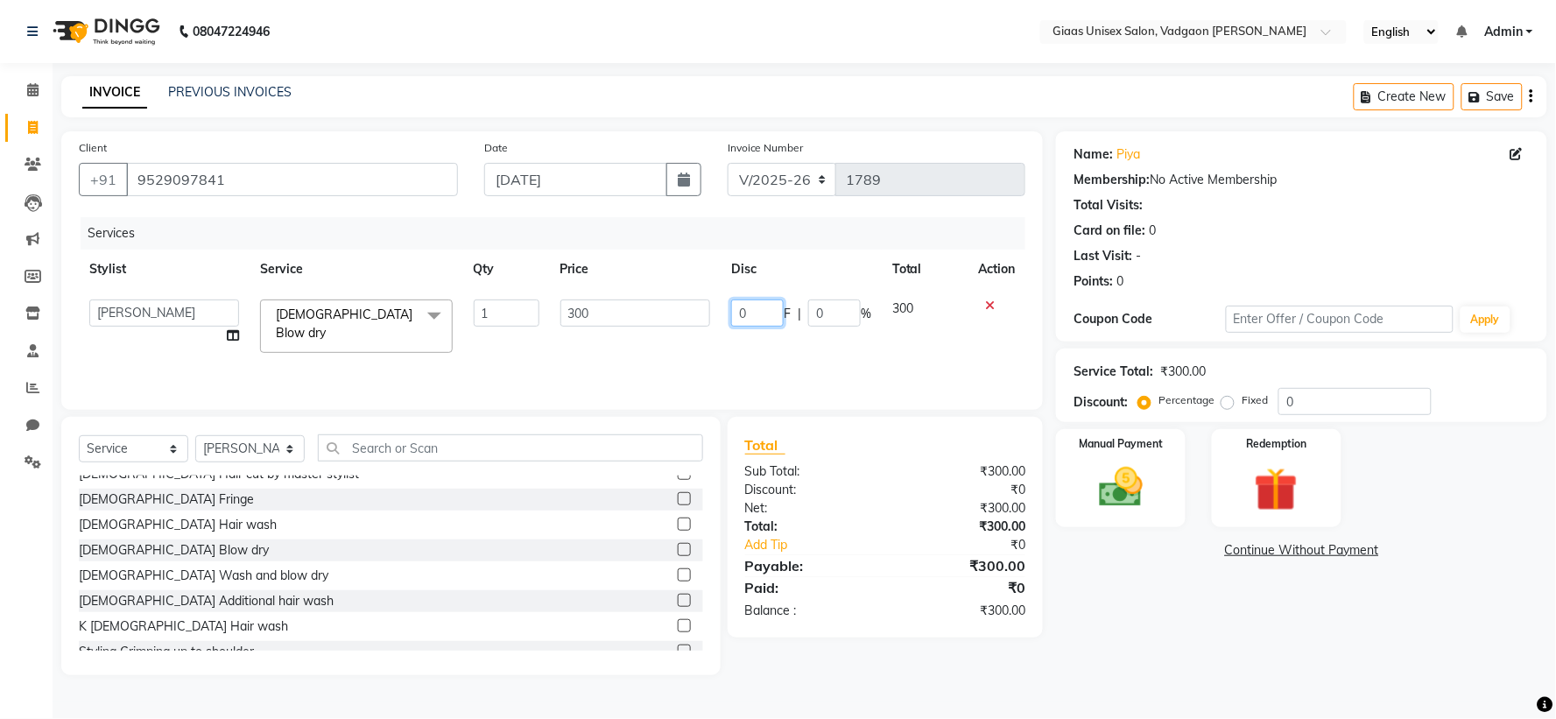
click at [747, 312] on input "0" at bounding box center [757, 312] width 53 height 27
type input "100"
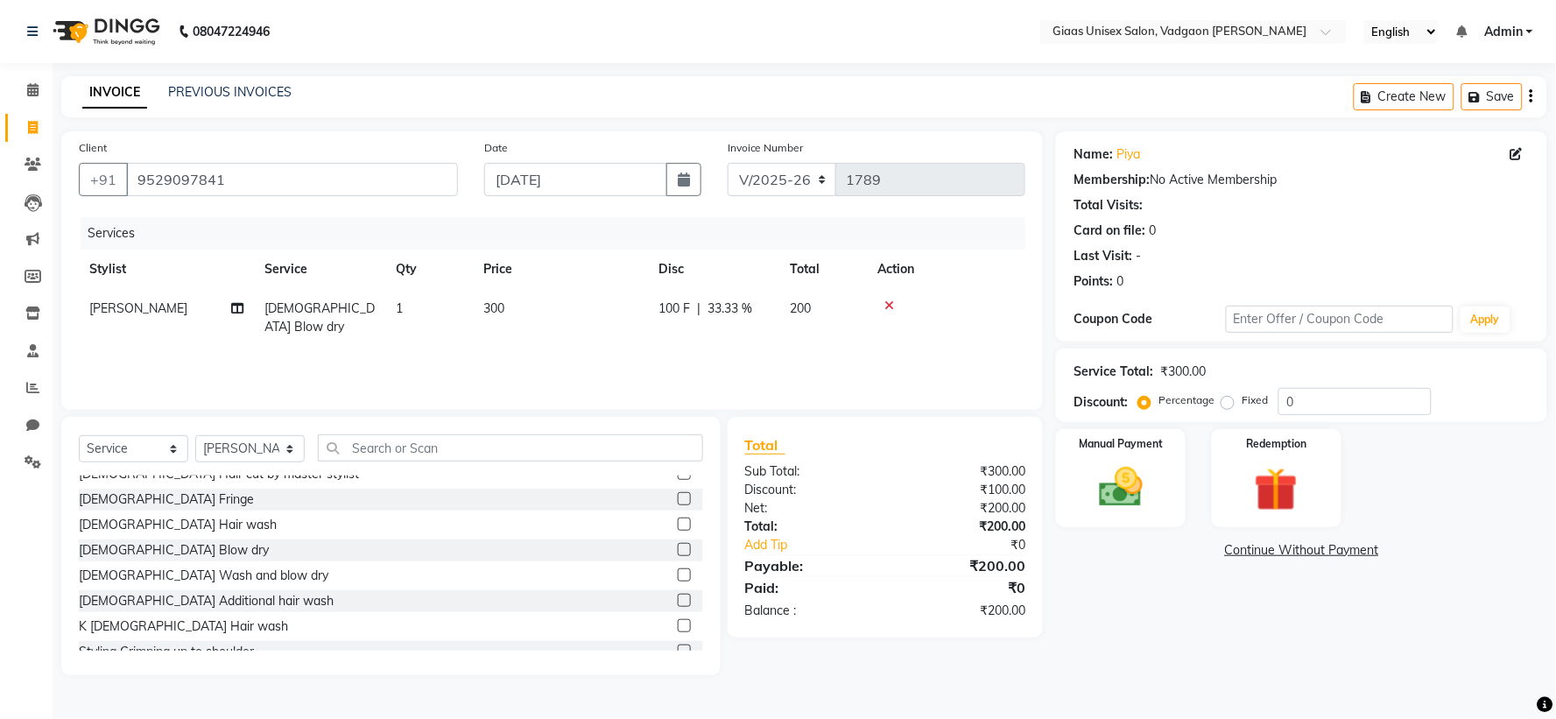
click at [791, 372] on div "Services Stylist Service Qty Price Disc Total Action [PERSON_NAME] [DEMOGRAPHIC…" at bounding box center [552, 304] width 946 height 175
click at [1133, 517] on div "Manual Payment" at bounding box center [1120, 478] width 135 height 102
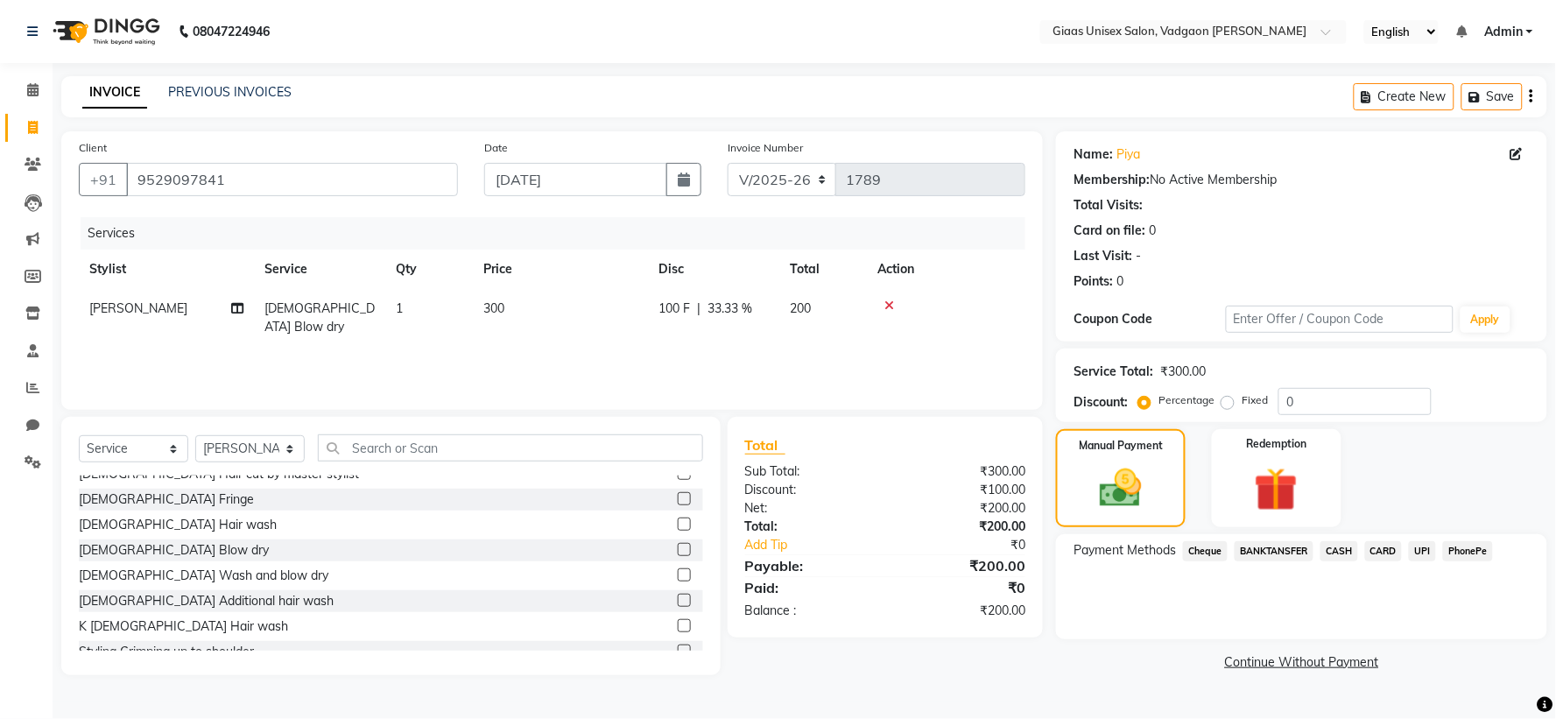
click at [1343, 547] on span "CASH" at bounding box center [1339, 551] width 38 height 20
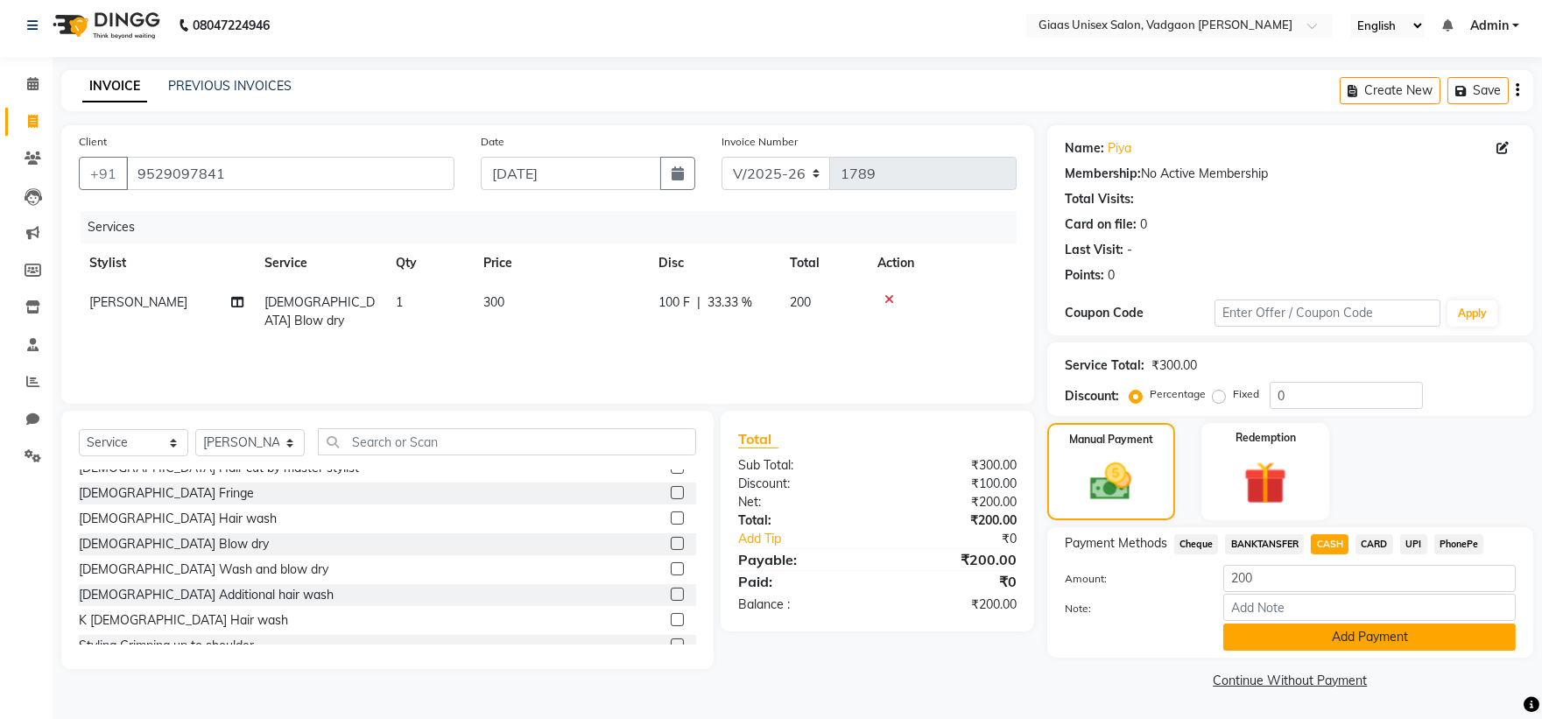
click at [1303, 628] on button "Add Payment" at bounding box center [1369, 636] width 292 height 27
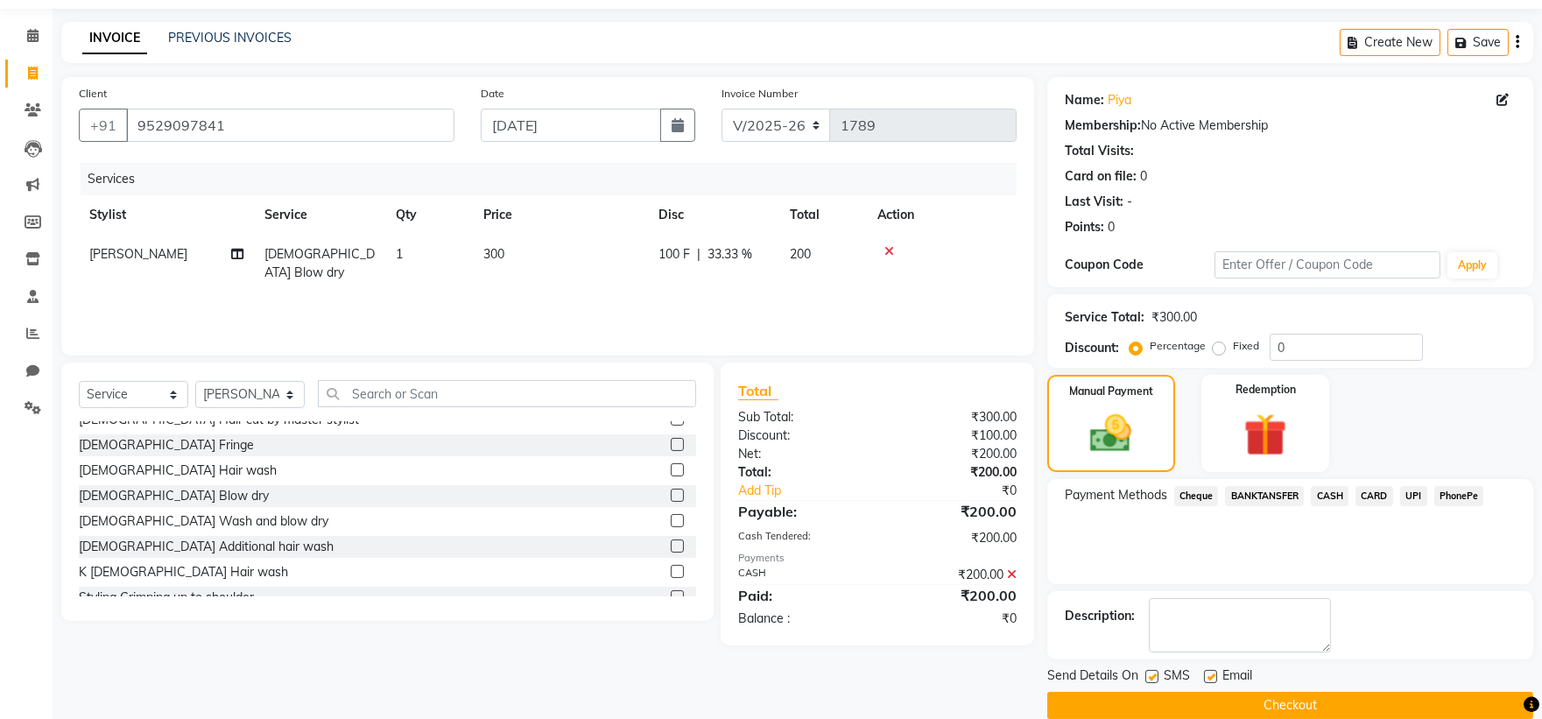
scroll to position [81, 0]
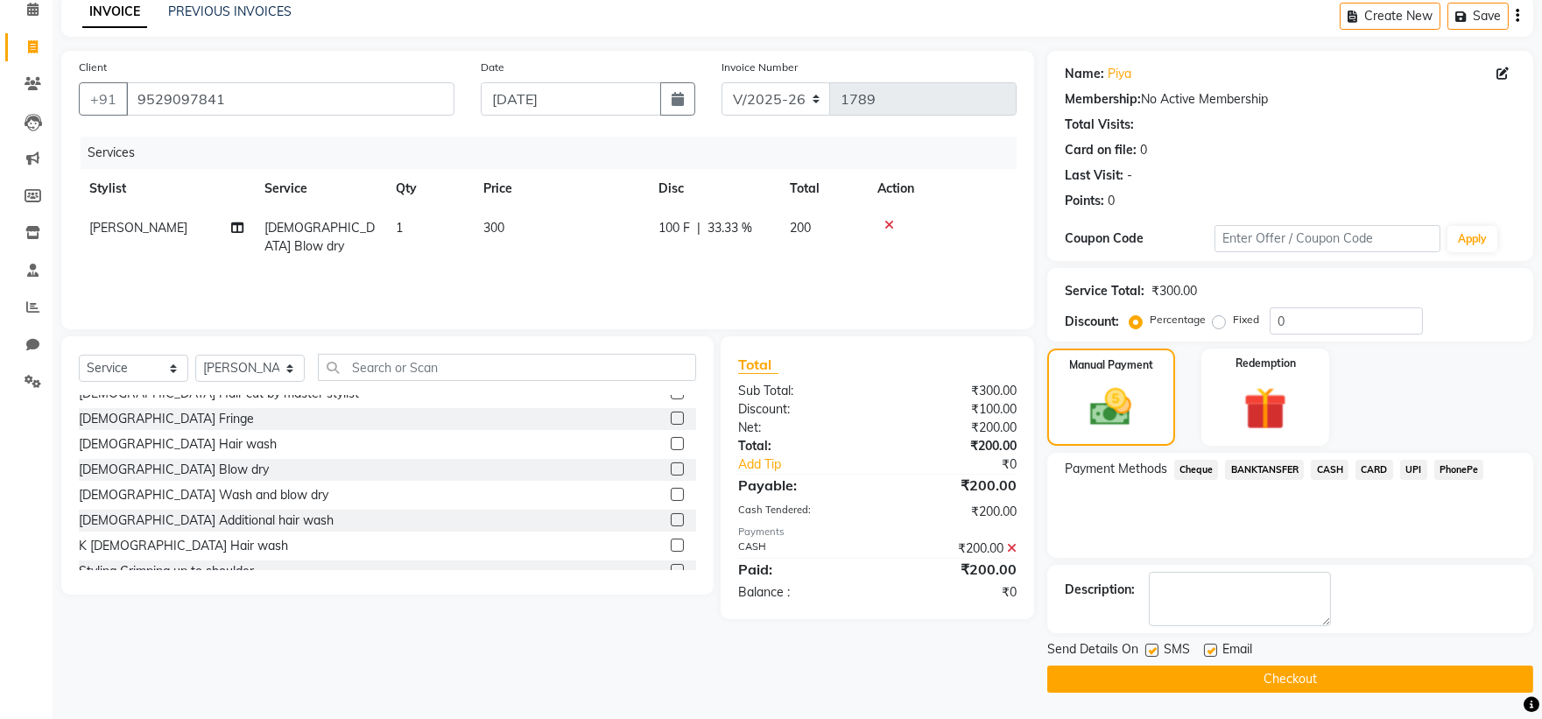
click at [1178, 679] on button "Checkout" at bounding box center [1290, 678] width 486 height 27
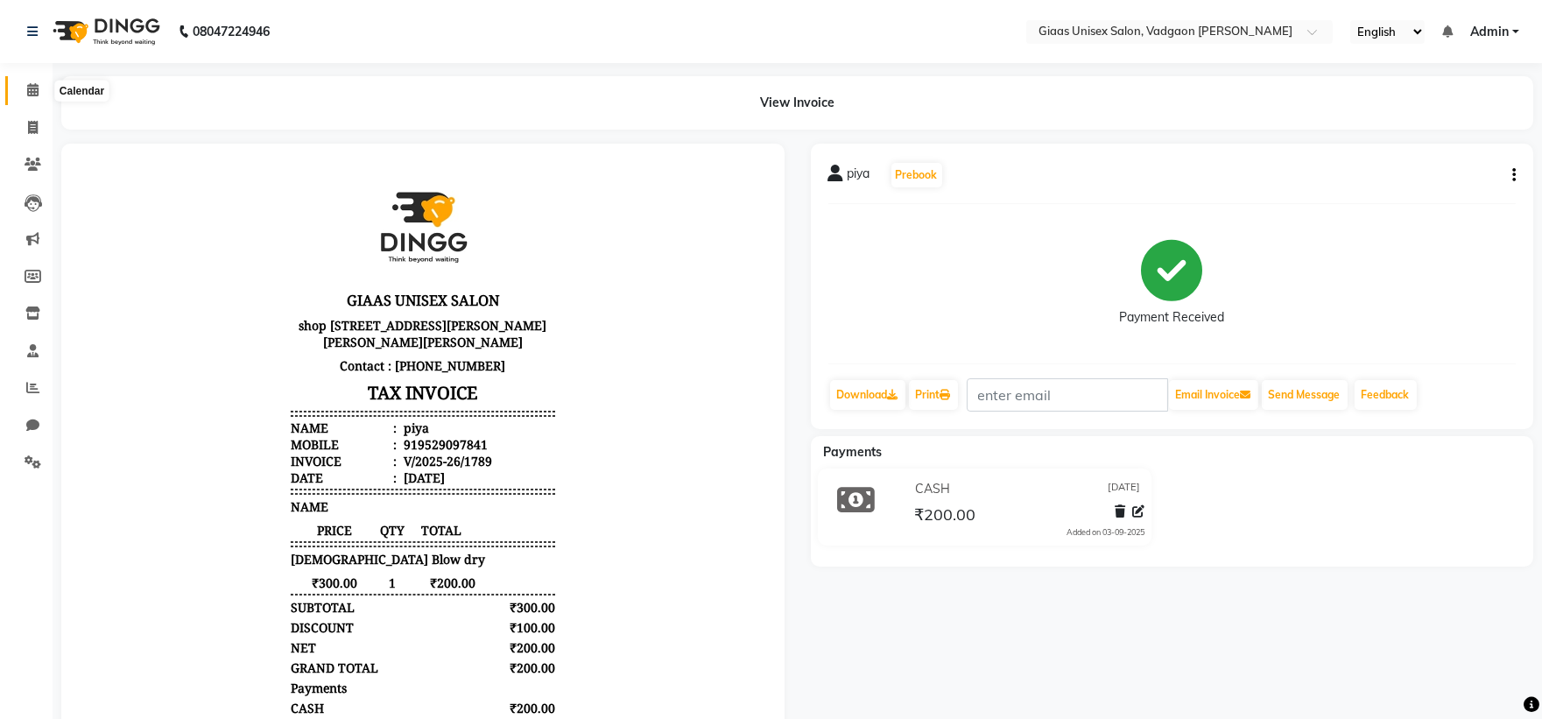
click at [36, 94] on icon at bounding box center [32, 89] width 11 height 13
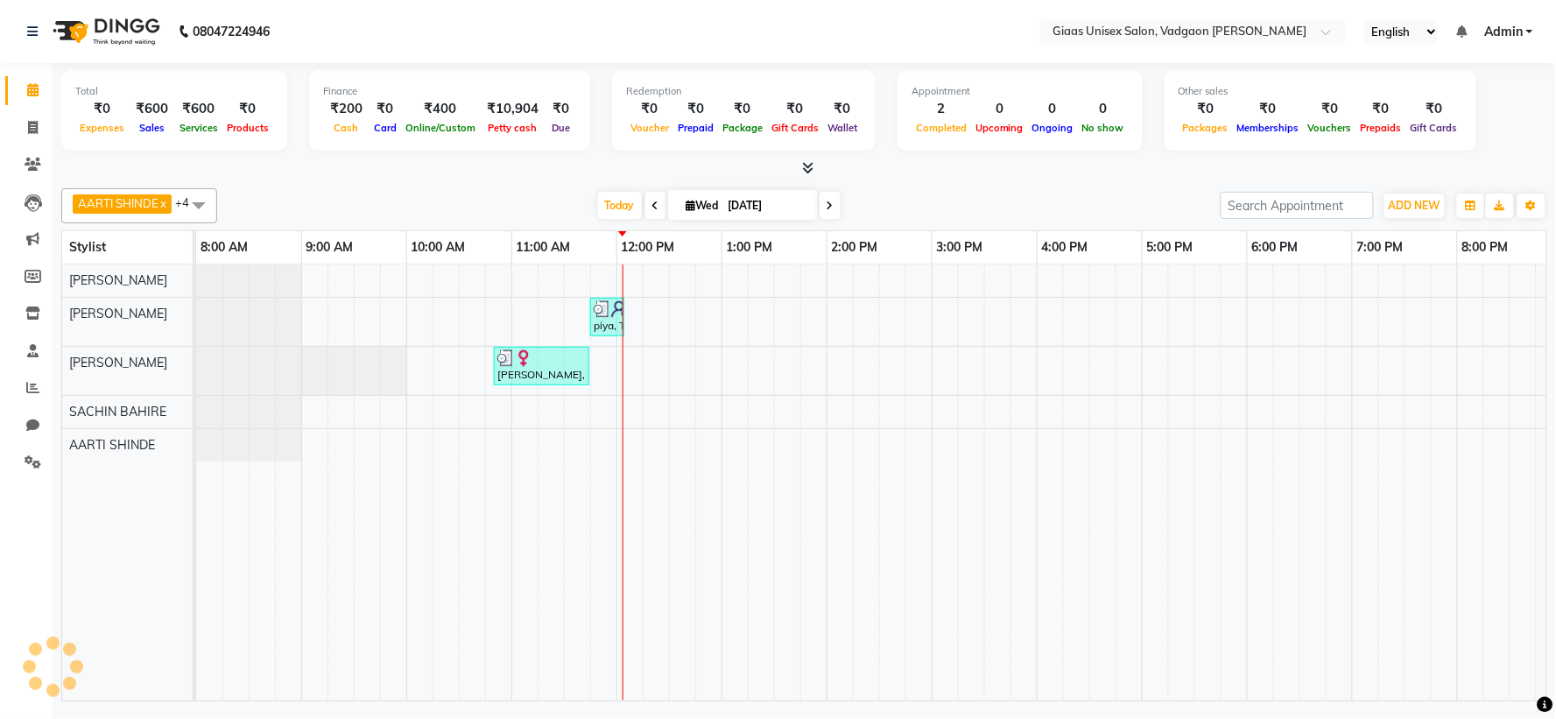
scroll to position [0, 225]
